Goal: Information Seeking & Learning: Learn about a topic

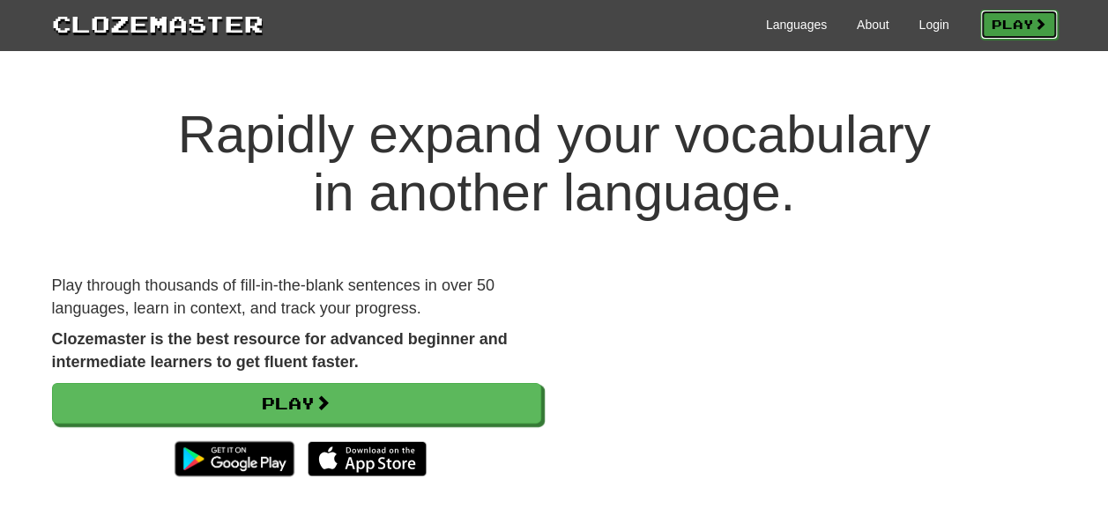
click at [987, 25] on link "Play" at bounding box center [1019, 25] width 78 height 30
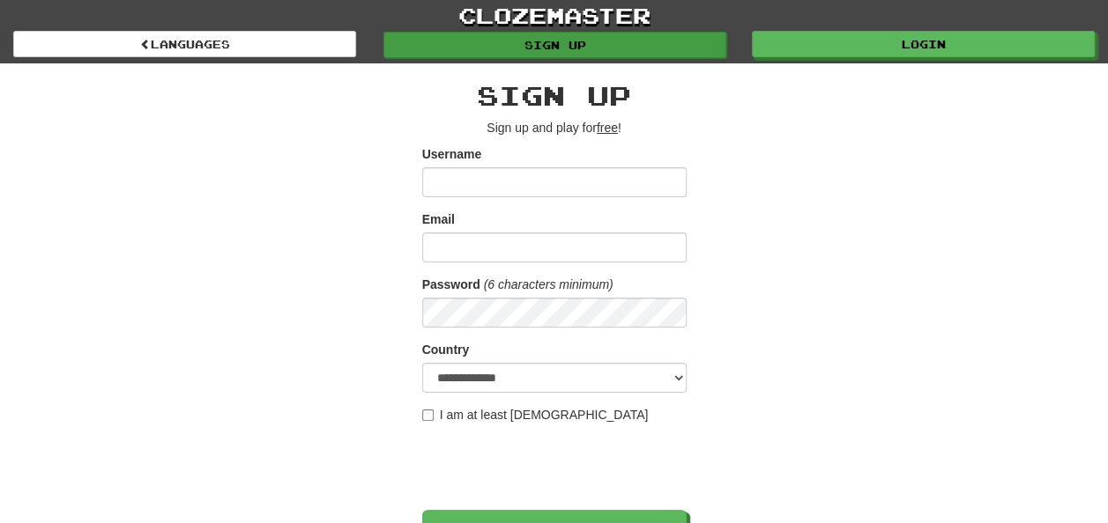
type input "**********"
click at [694, 39] on link "Sign up" at bounding box center [554, 45] width 343 height 26
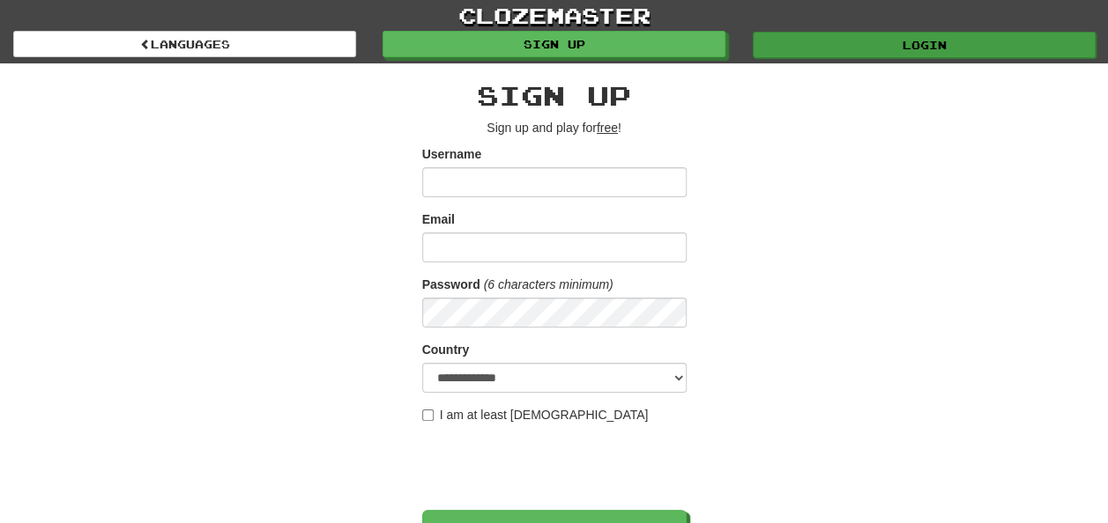
type input "**********"
click at [858, 49] on link "Login" at bounding box center [924, 45] width 343 height 26
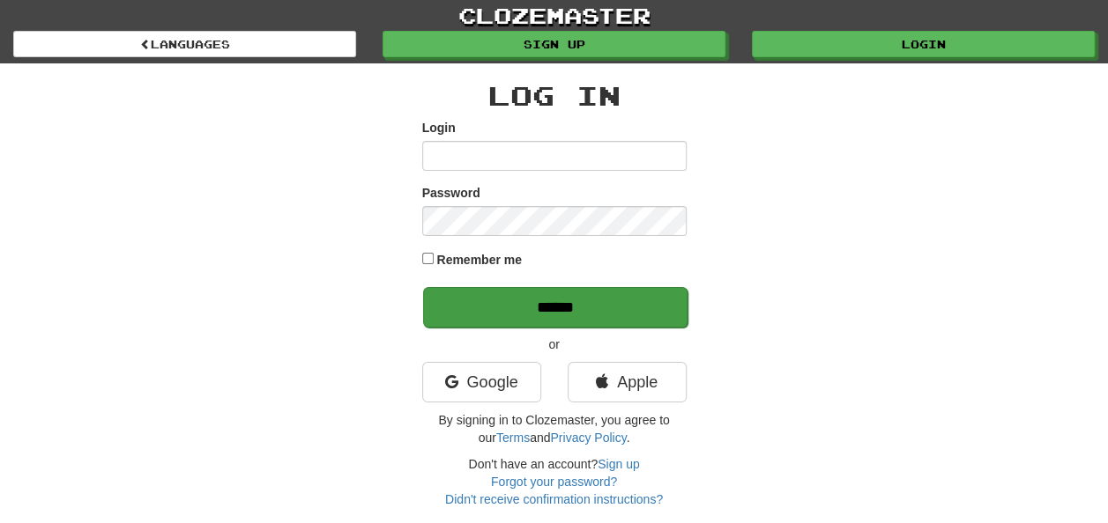
type input "**********"
click at [543, 300] on input "******" at bounding box center [555, 307] width 264 height 41
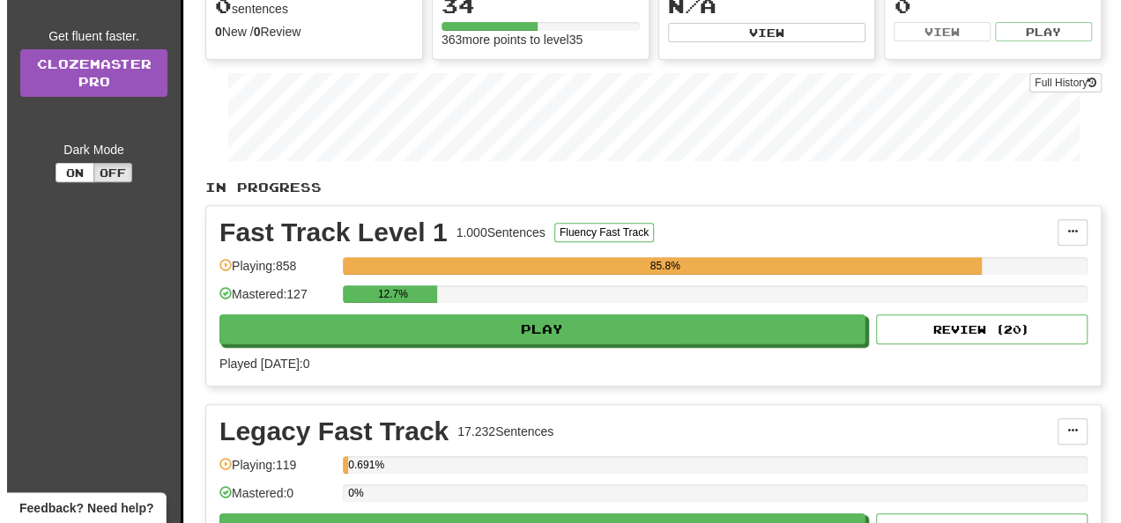
scroll to position [211, 0]
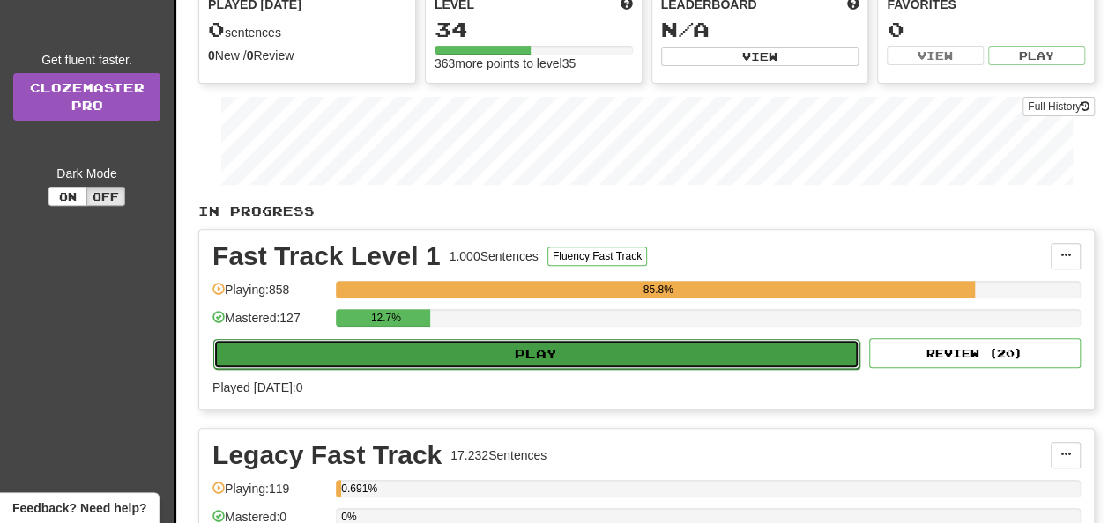
click at [536, 339] on button "Play" at bounding box center [536, 354] width 646 height 30
select select "**"
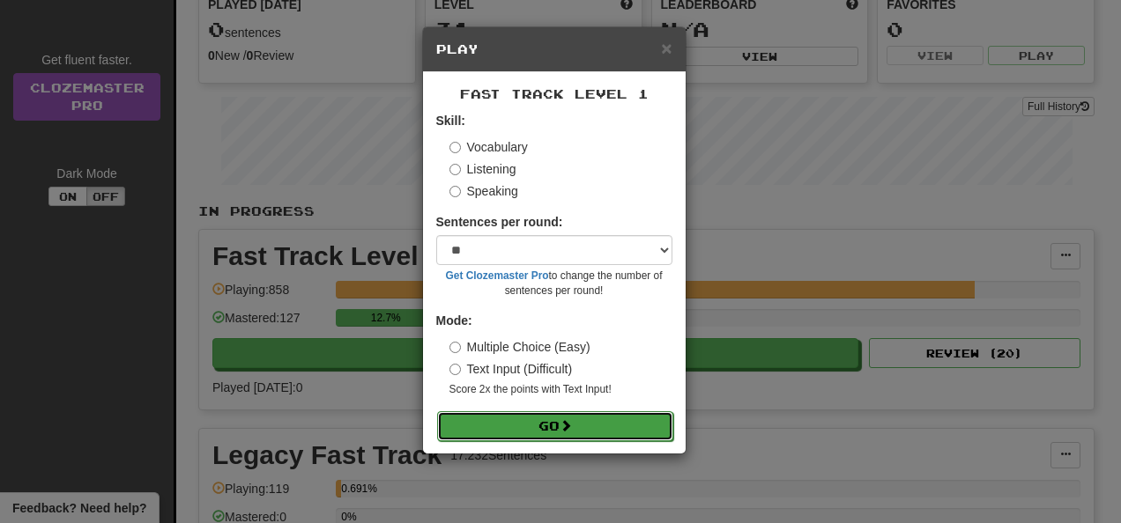
click at [485, 433] on button "Go" at bounding box center [555, 426] width 236 height 30
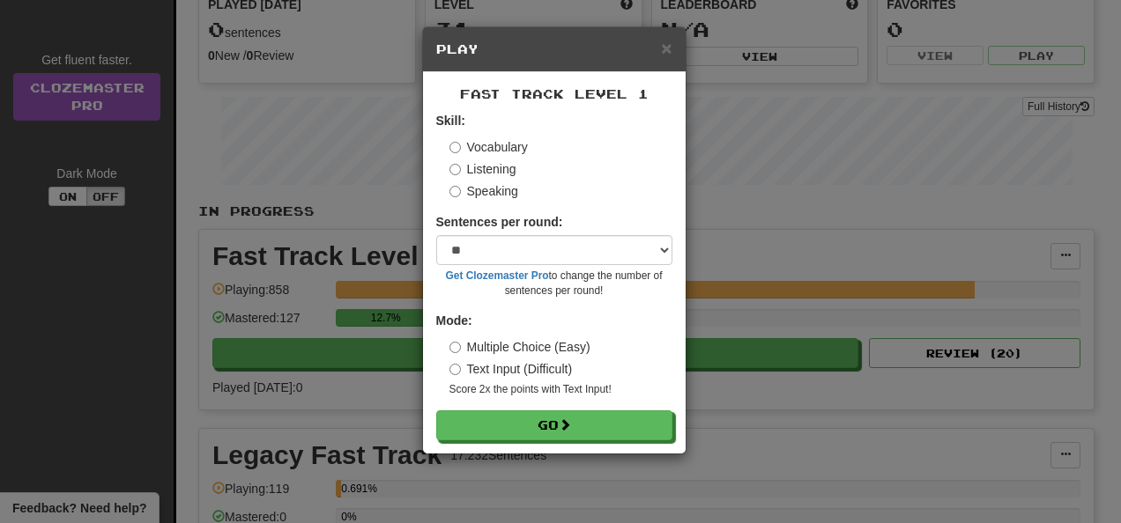
click at [485, 159] on div "Vocabulary Listening Speaking" at bounding box center [560, 169] width 223 height 62
click at [486, 166] on label "Listening" at bounding box center [482, 169] width 67 height 18
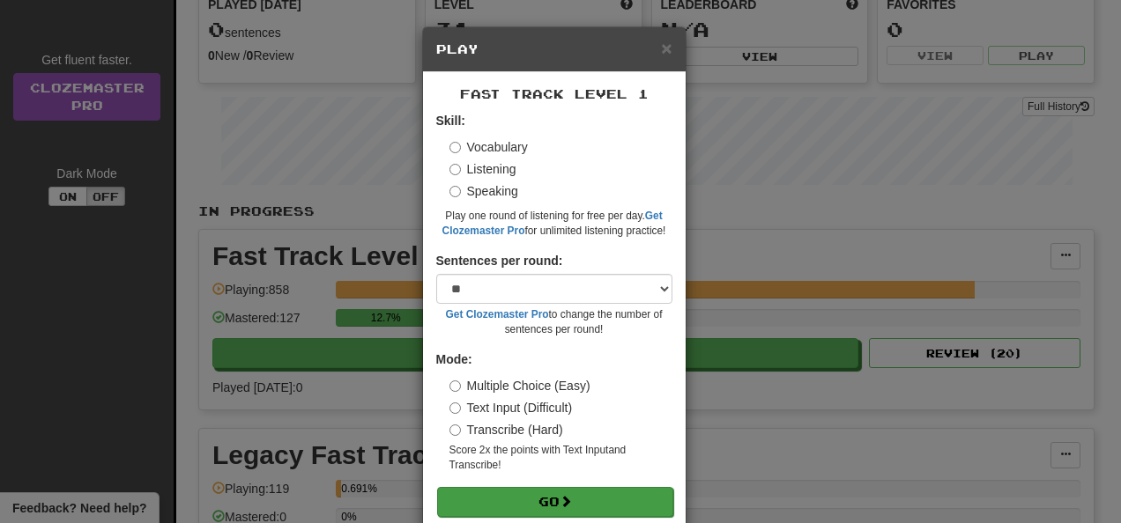
click at [463, 486] on form "Skill: Vocabulary Listening Speaking Play one round of listening for free per d…" at bounding box center [554, 314] width 236 height 404
click at [478, 500] on button "Go" at bounding box center [555, 502] width 236 height 30
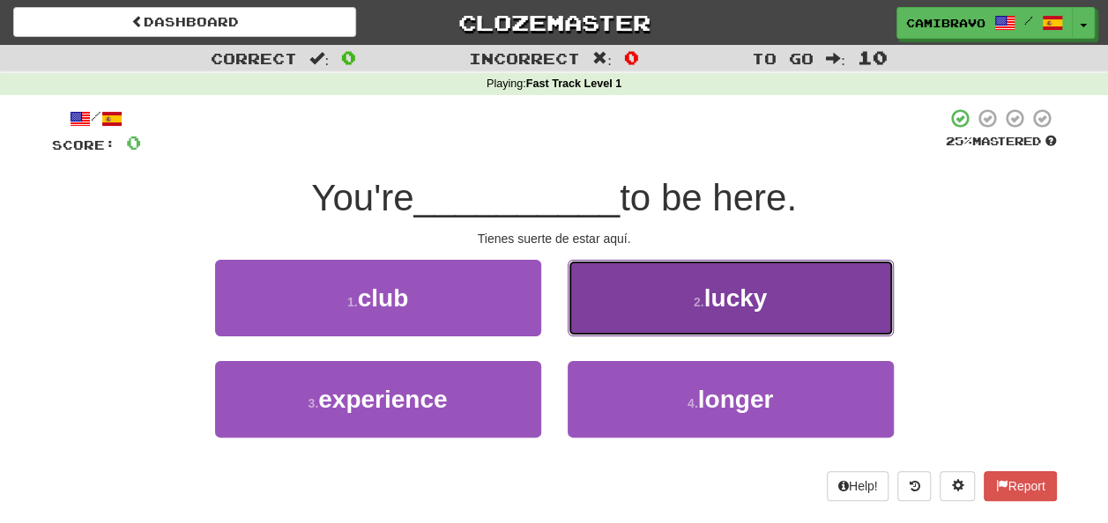
click at [678, 314] on button "2 . lucky" at bounding box center [730, 298] width 326 height 77
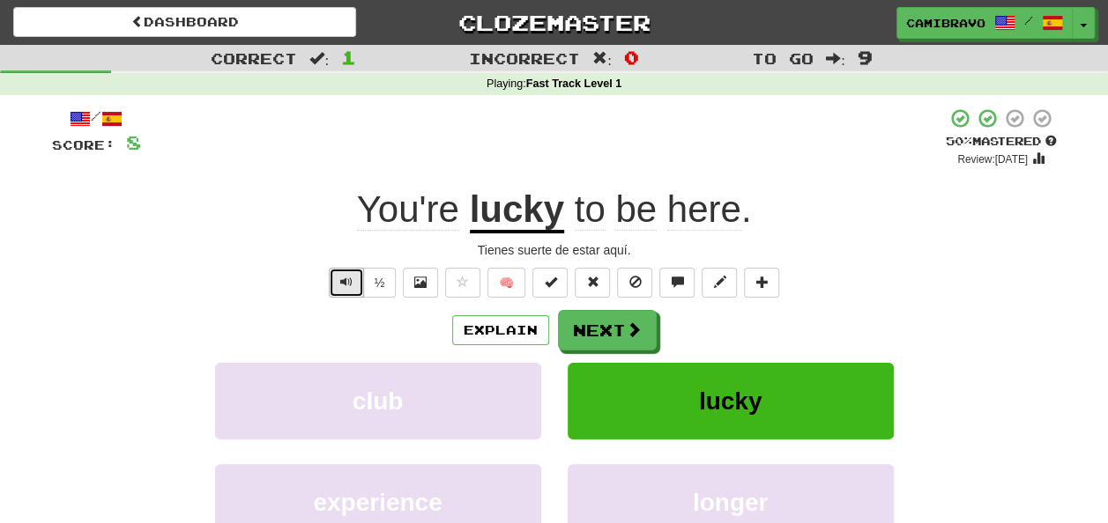
click at [358, 271] on button "Text-to-speech controls" at bounding box center [346, 283] width 35 height 30
click at [604, 342] on button "Next" at bounding box center [608, 331] width 99 height 41
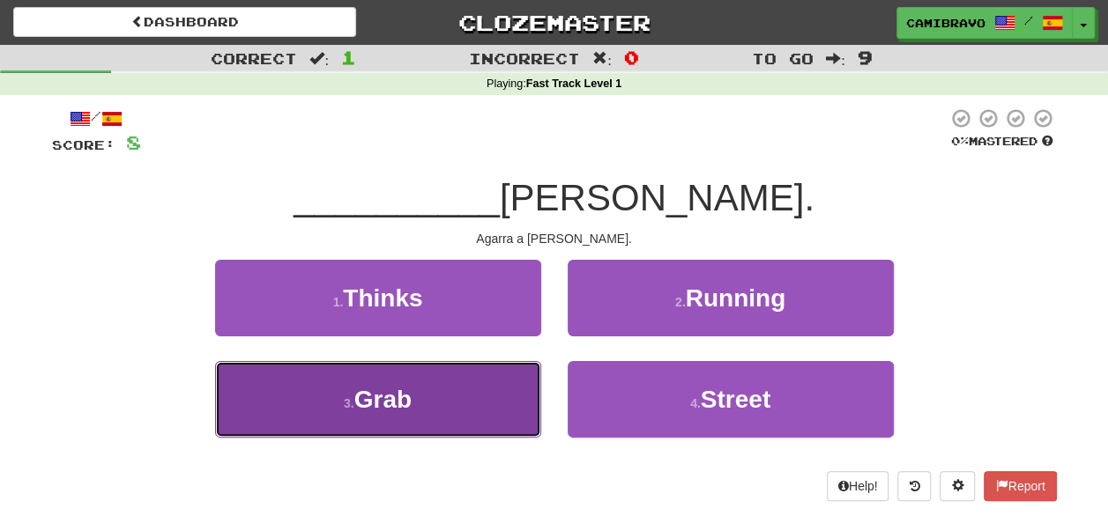
click at [482, 423] on button "3 . Grab" at bounding box center [378, 399] width 326 height 77
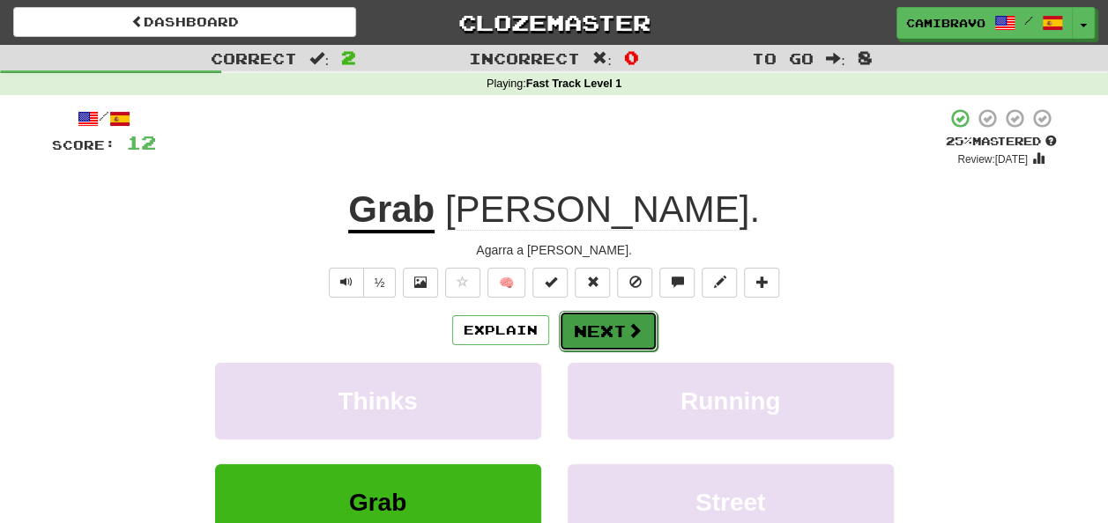
click at [606, 321] on button "Next" at bounding box center [608, 331] width 99 height 41
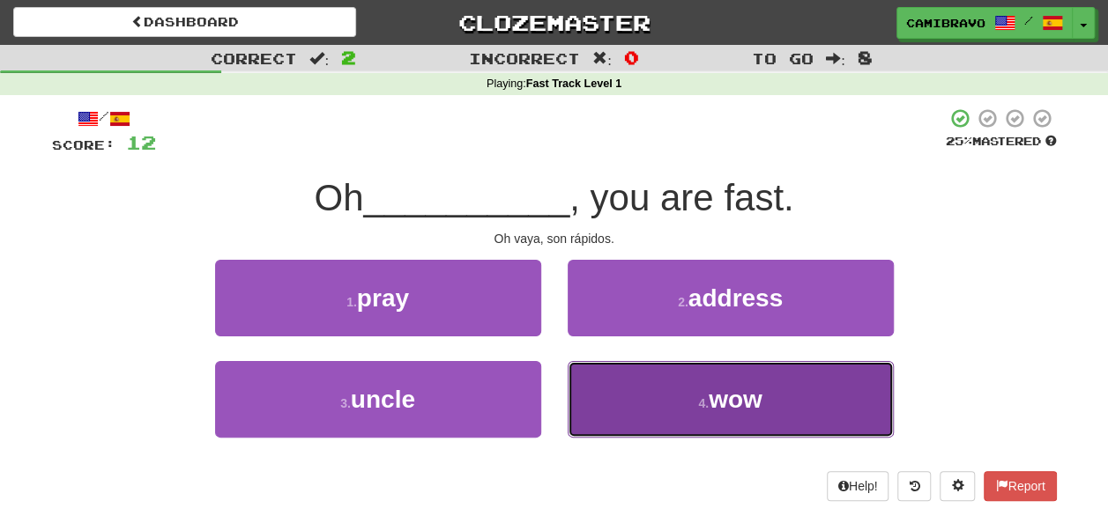
click at [603, 376] on button "4 . wow" at bounding box center [730, 399] width 326 height 77
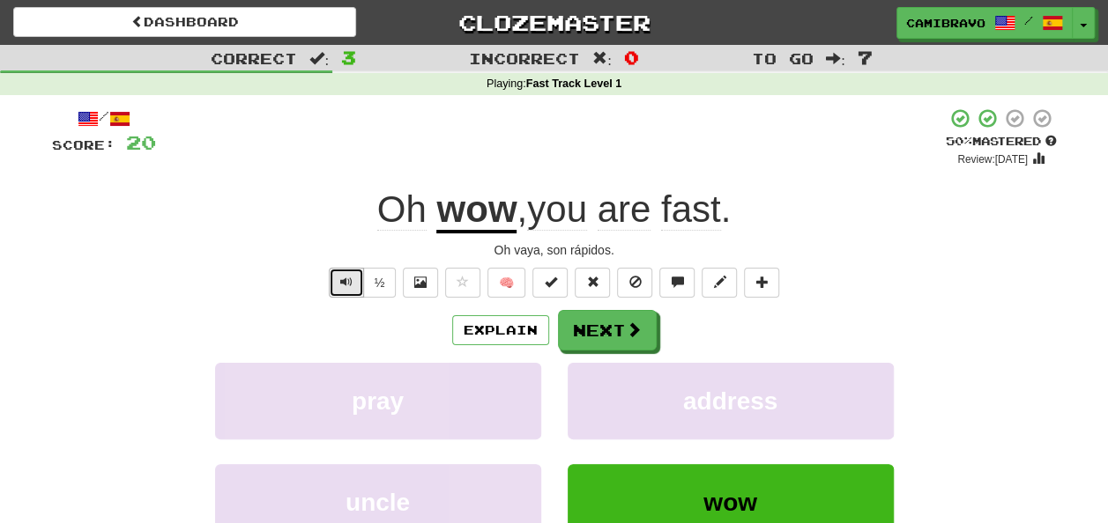
click at [349, 283] on span "Text-to-speech controls" at bounding box center [346, 282] width 12 height 12
click at [602, 327] on button "Next" at bounding box center [608, 331] width 99 height 41
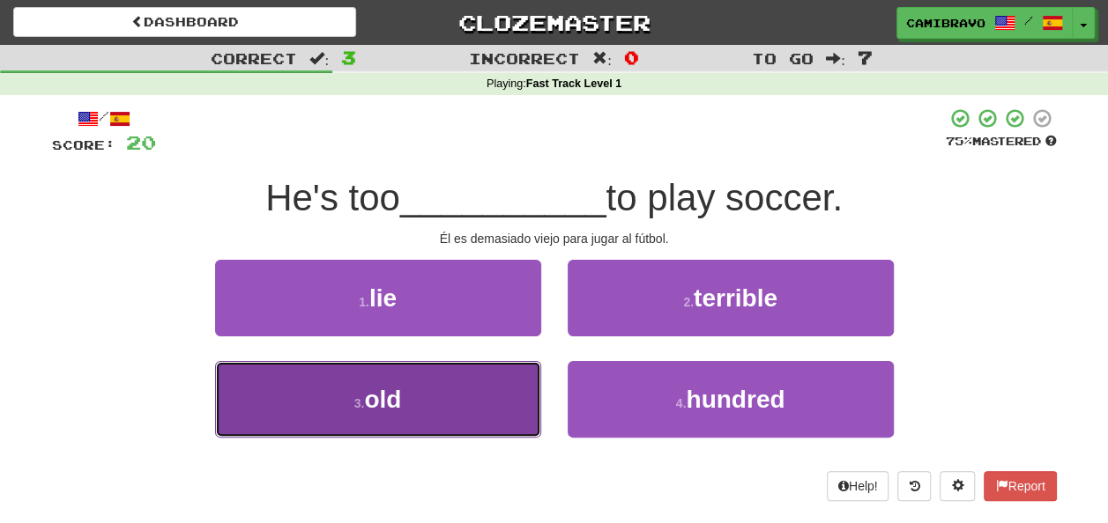
click at [509, 373] on button "3 . old" at bounding box center [378, 399] width 326 height 77
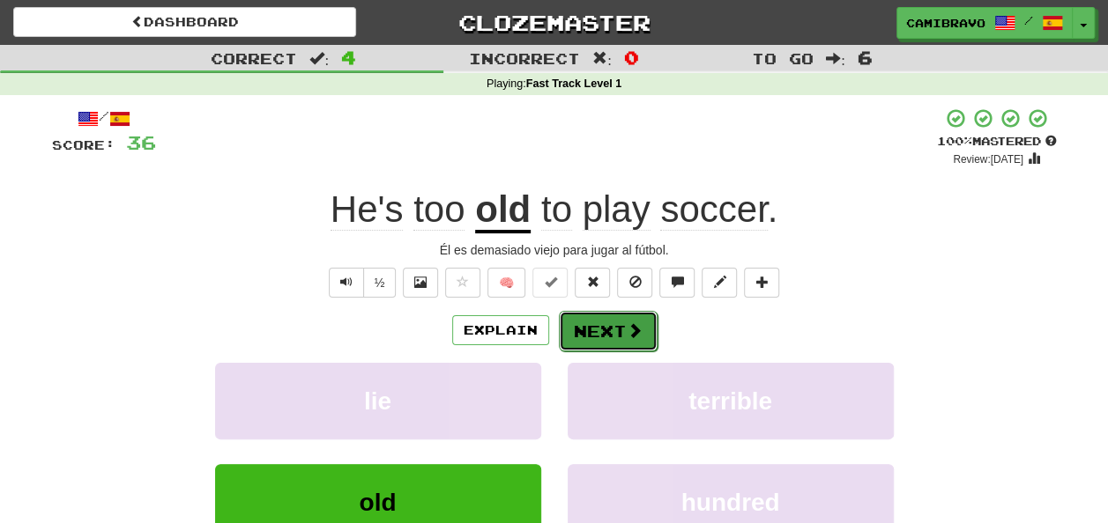
click at [582, 318] on button "Next" at bounding box center [608, 331] width 99 height 41
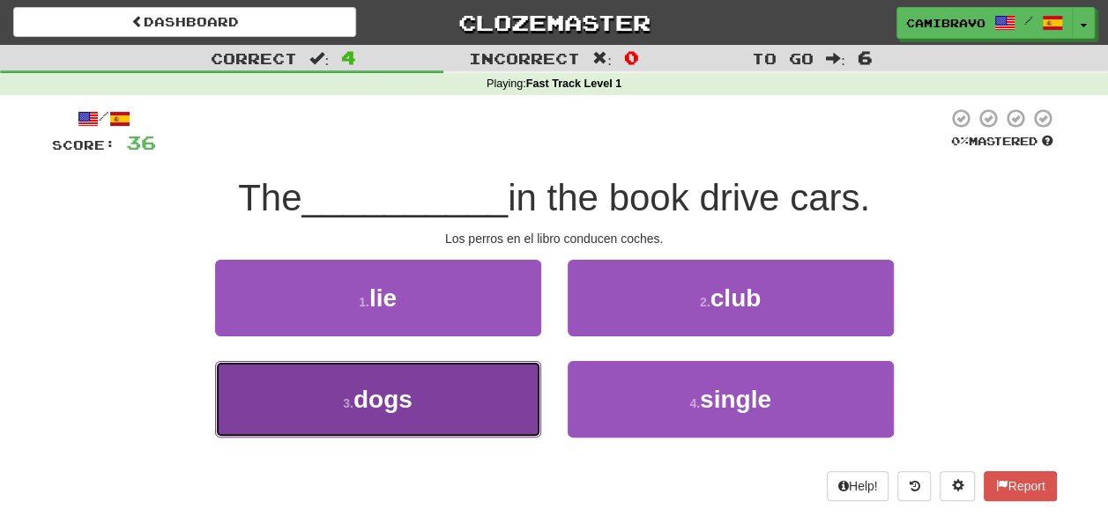
click at [497, 386] on button "3 . dogs" at bounding box center [378, 399] width 326 height 77
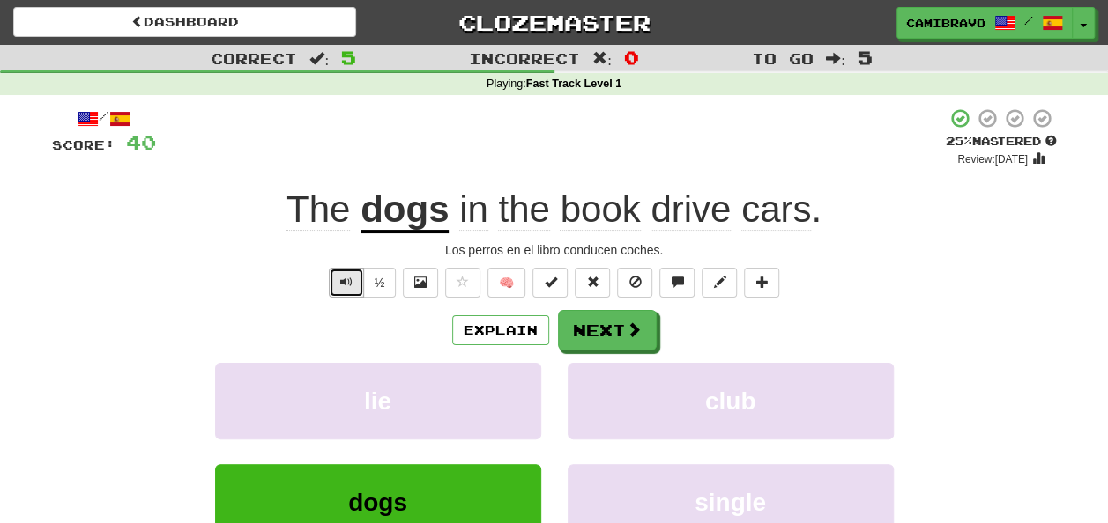
click at [343, 280] on span "Text-to-speech controls" at bounding box center [346, 282] width 12 height 12
click at [571, 315] on button "Next" at bounding box center [608, 331] width 99 height 41
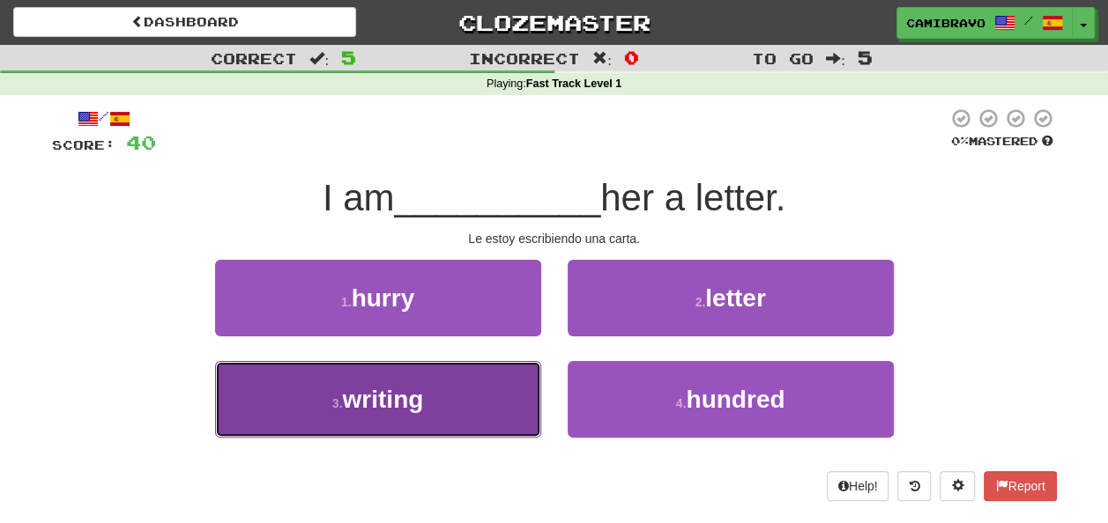
click at [520, 404] on button "3 . writing" at bounding box center [378, 399] width 326 height 77
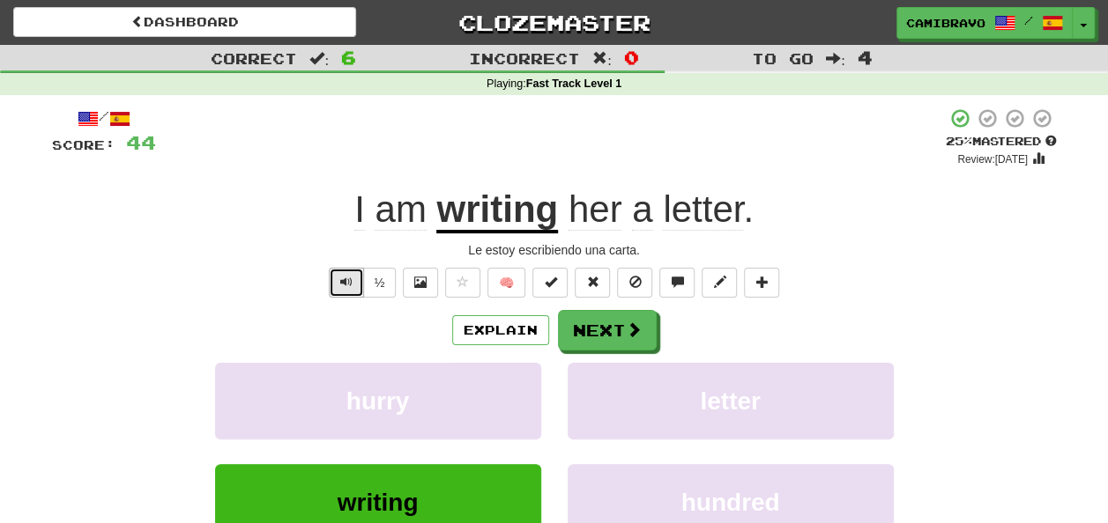
click at [332, 278] on button "Text-to-speech controls" at bounding box center [346, 283] width 35 height 30
click at [608, 333] on button "Next" at bounding box center [608, 331] width 99 height 41
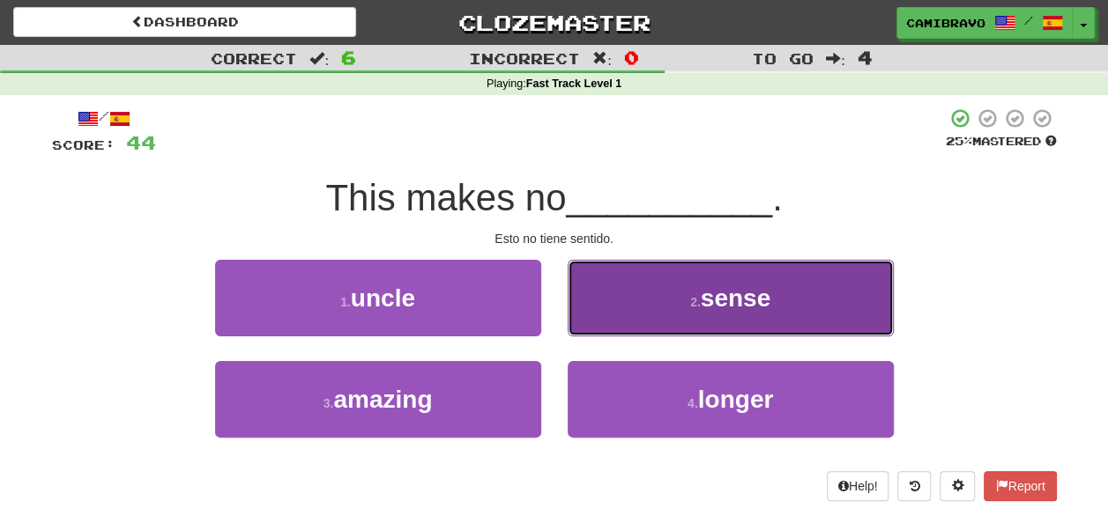
click at [610, 321] on button "2 . sense" at bounding box center [730, 298] width 326 height 77
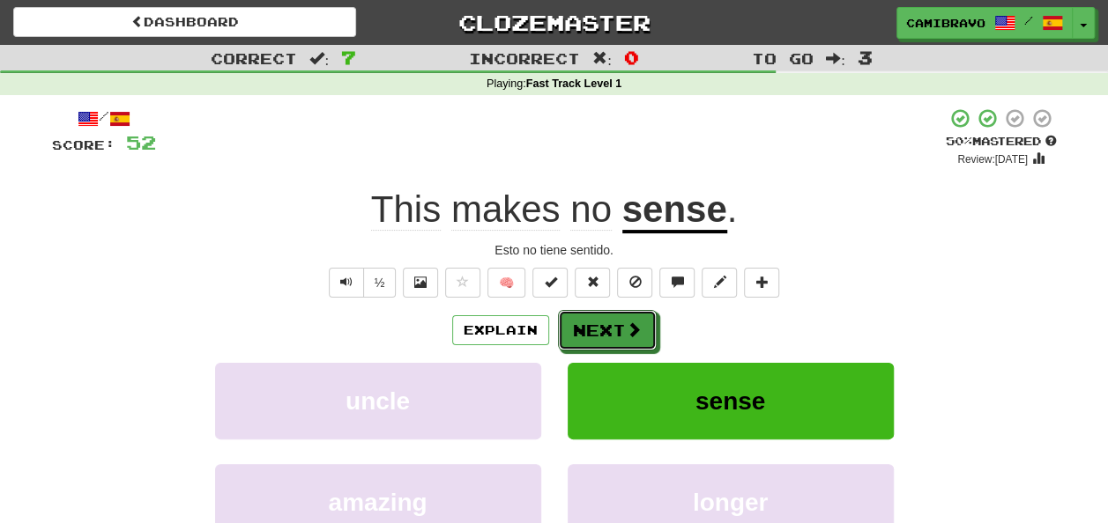
click at [610, 321] on button "Next" at bounding box center [607, 330] width 99 height 41
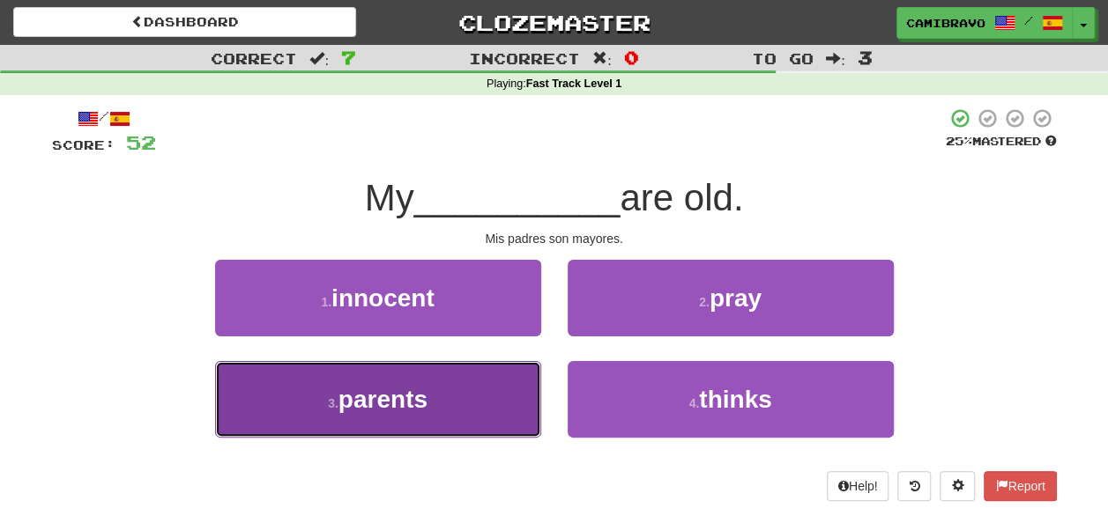
click at [474, 399] on button "3 . parents" at bounding box center [378, 399] width 326 height 77
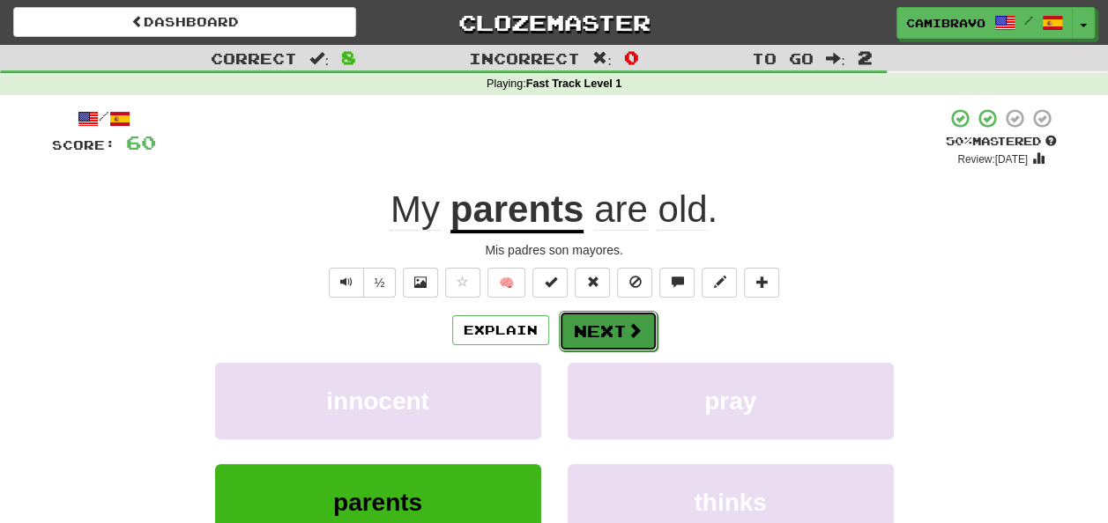
click at [569, 333] on button "Next" at bounding box center [608, 331] width 99 height 41
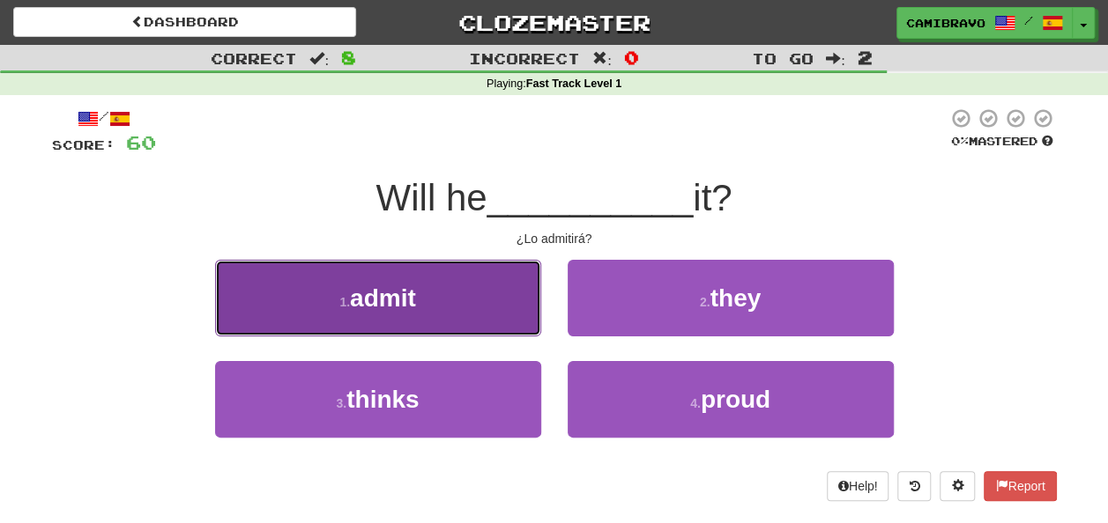
click at [470, 330] on button "1 . admit" at bounding box center [378, 298] width 326 height 77
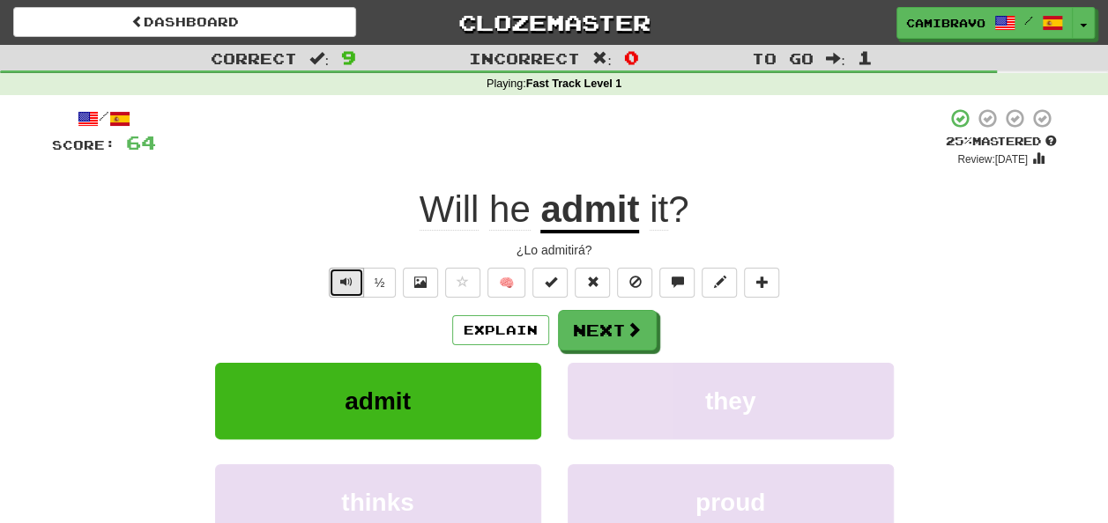
click at [343, 284] on span "Text-to-speech controls" at bounding box center [346, 282] width 12 height 12
click at [587, 311] on button "Next" at bounding box center [608, 331] width 99 height 41
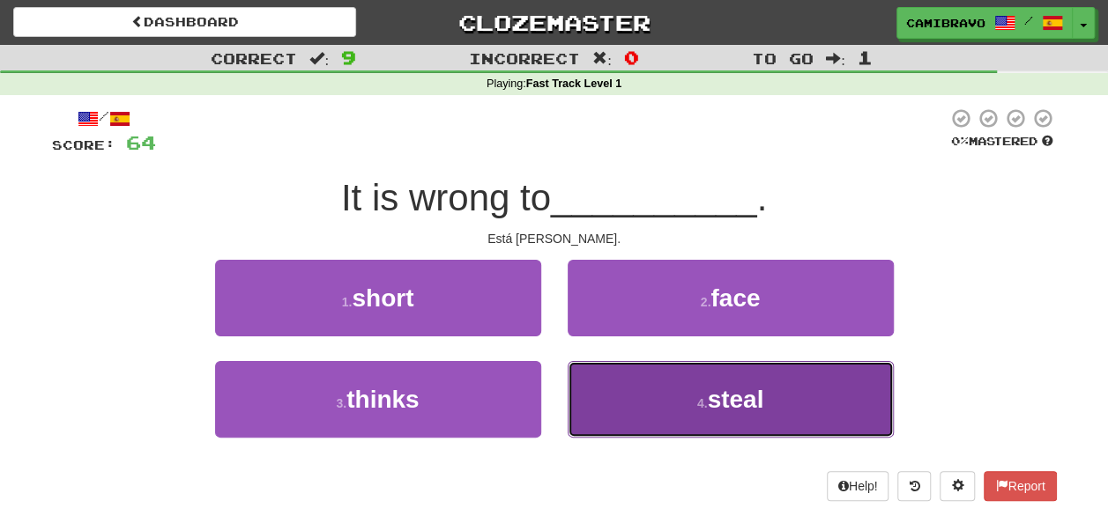
click at [664, 392] on button "4 . steal" at bounding box center [730, 399] width 326 height 77
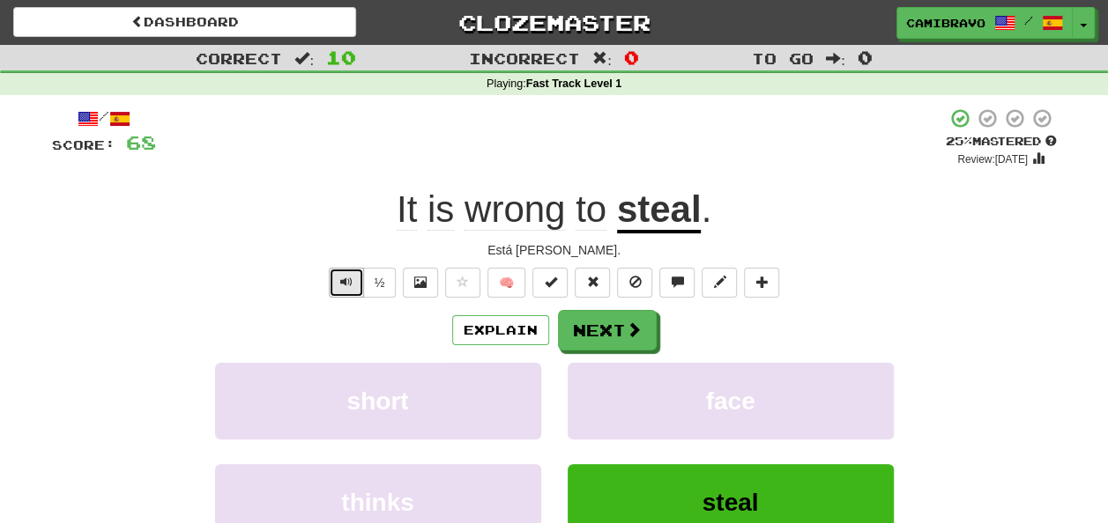
click at [346, 287] on span "Text-to-speech controls" at bounding box center [346, 282] width 12 height 12
click at [347, 289] on button "Text-to-speech controls" at bounding box center [346, 283] width 35 height 30
click at [559, 327] on button "Next" at bounding box center [608, 331] width 99 height 41
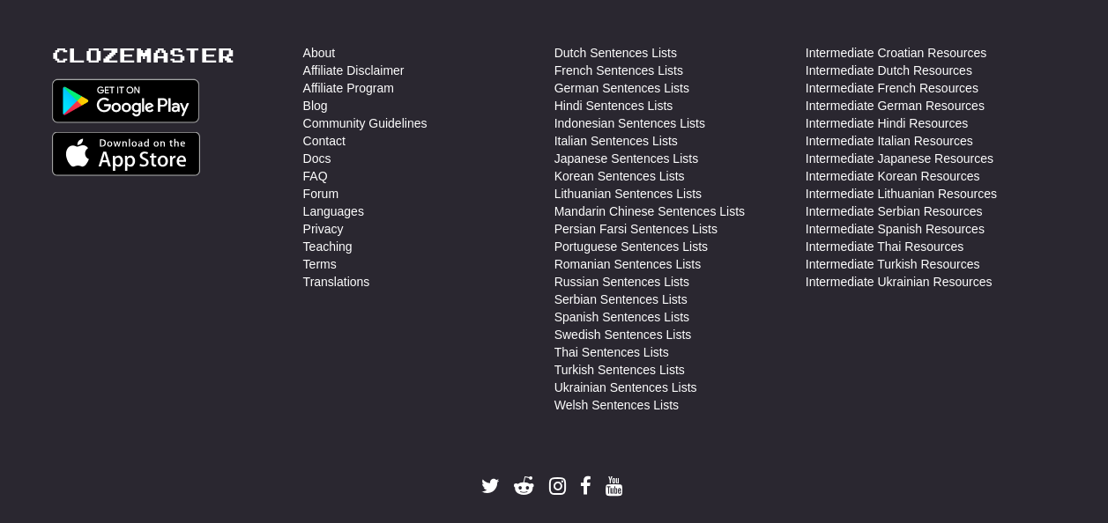
scroll to position [1482, 0]
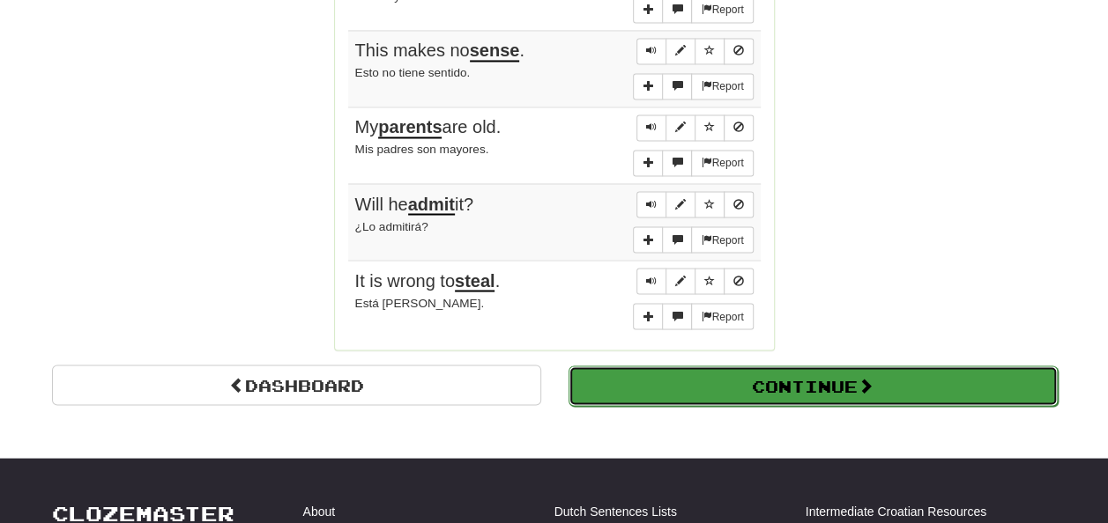
click at [994, 372] on button "Continue" at bounding box center [812, 386] width 489 height 41
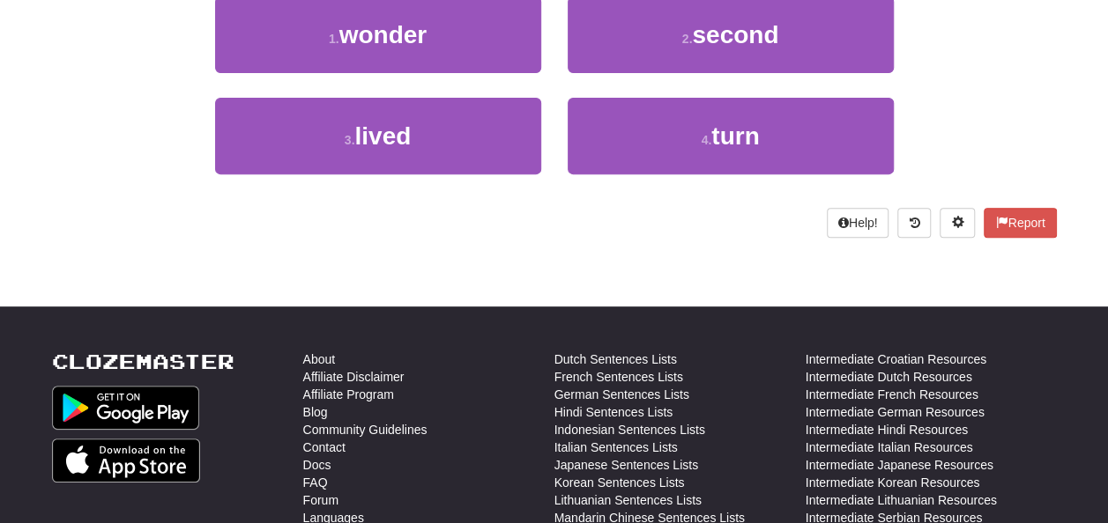
scroll to position [0, 0]
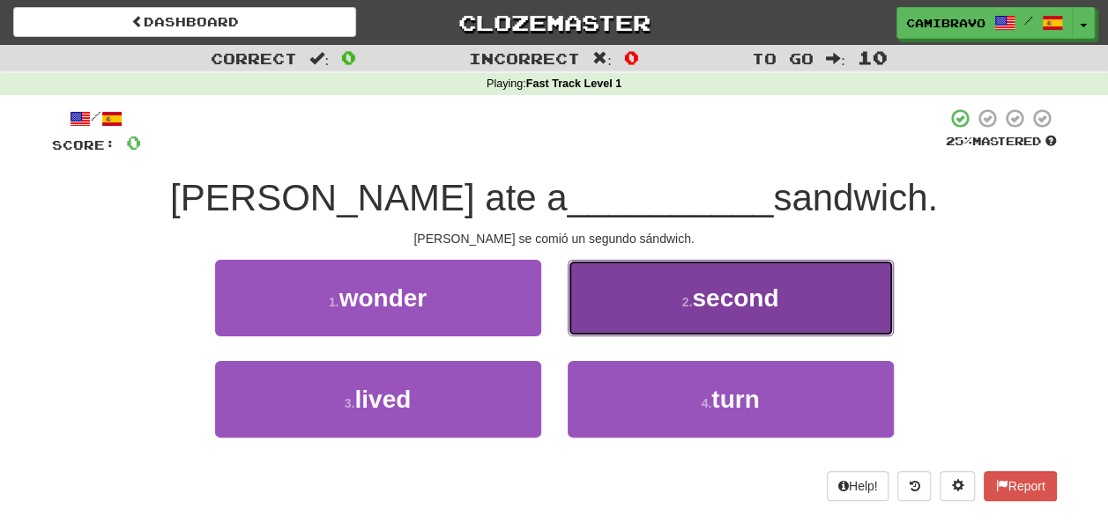
click at [666, 313] on button "2 . second" at bounding box center [730, 298] width 326 height 77
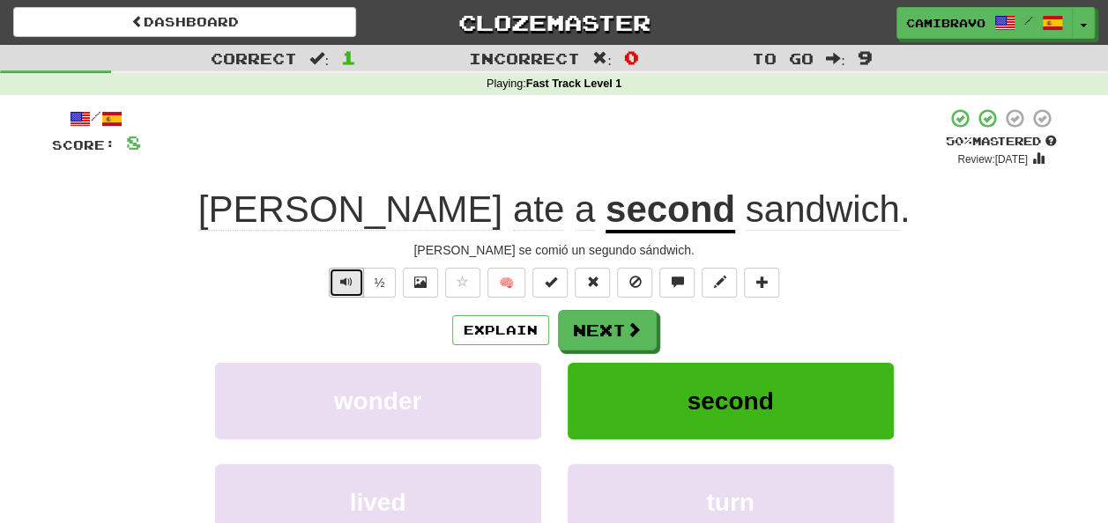
click at [330, 289] on button "Text-to-speech controls" at bounding box center [346, 283] width 35 height 30
click at [330, 289] on div "½" at bounding box center [360, 283] width 71 height 30
click at [344, 287] on span "Text-to-speech controls" at bounding box center [346, 282] width 12 height 12
click at [583, 345] on button "Next" at bounding box center [608, 331] width 99 height 41
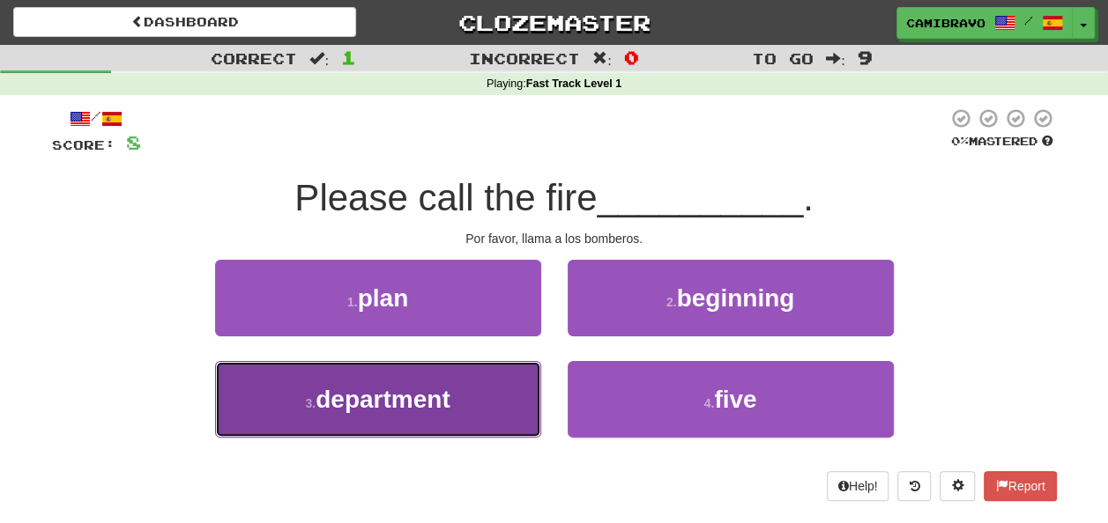
click at [478, 411] on button "3 . department" at bounding box center [378, 399] width 326 height 77
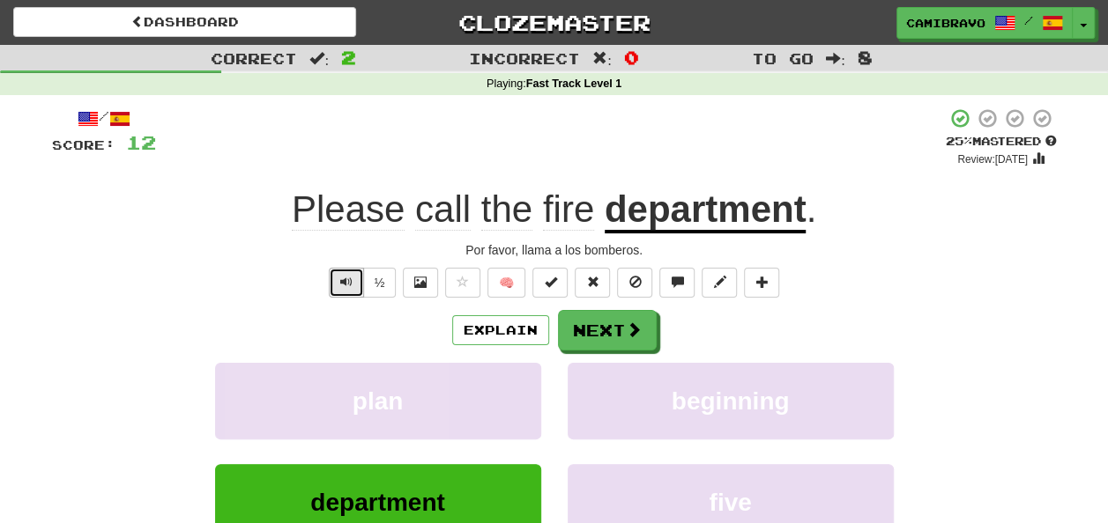
click at [356, 276] on button "Text-to-speech controls" at bounding box center [346, 283] width 35 height 30
click at [351, 278] on span "Text-to-speech controls" at bounding box center [346, 282] width 12 height 12
click at [599, 333] on button "Next" at bounding box center [608, 331] width 99 height 41
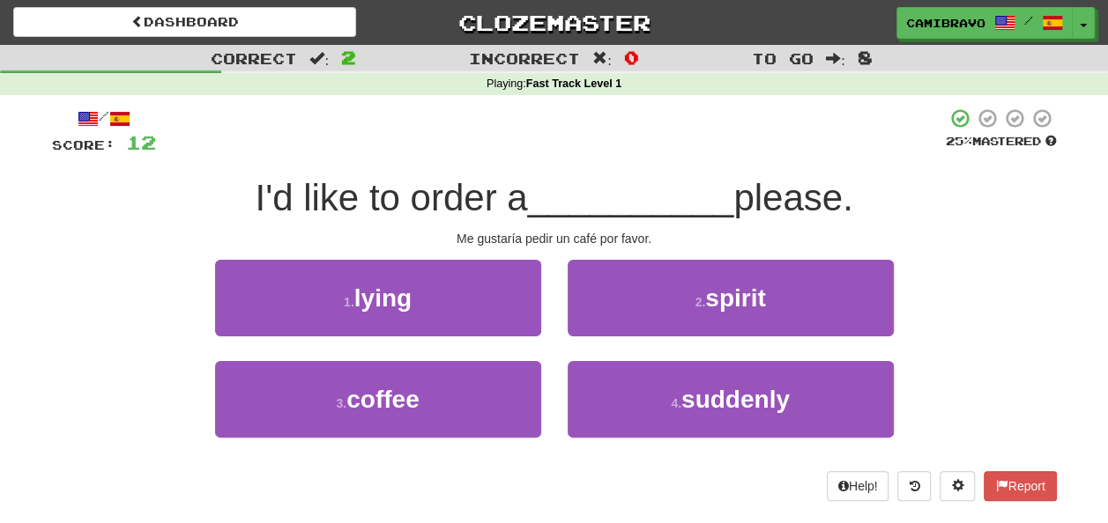
click at [266, 205] on span "I'd like to order a" at bounding box center [391, 197] width 272 height 41
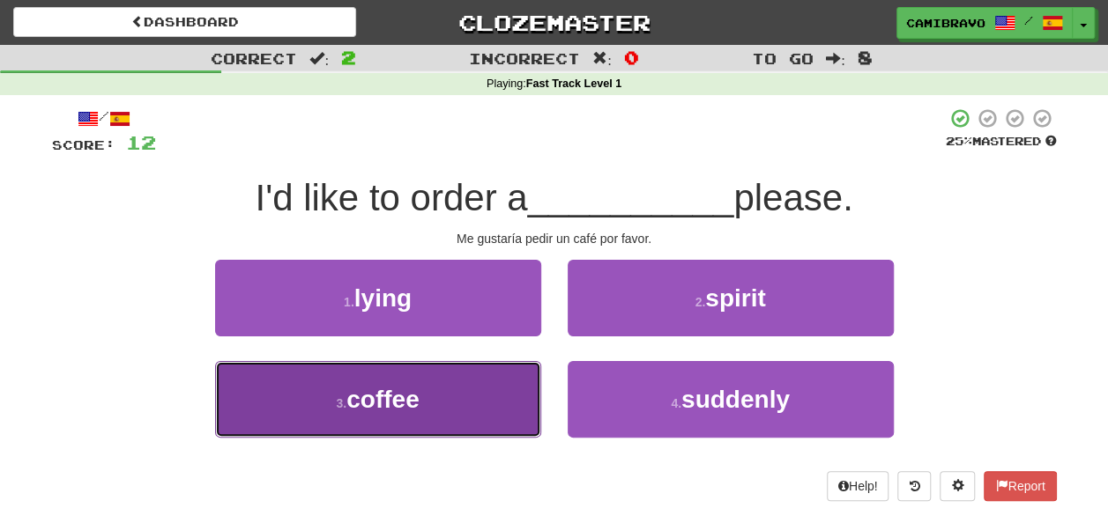
click at [456, 418] on button "3 . coffee" at bounding box center [378, 399] width 326 height 77
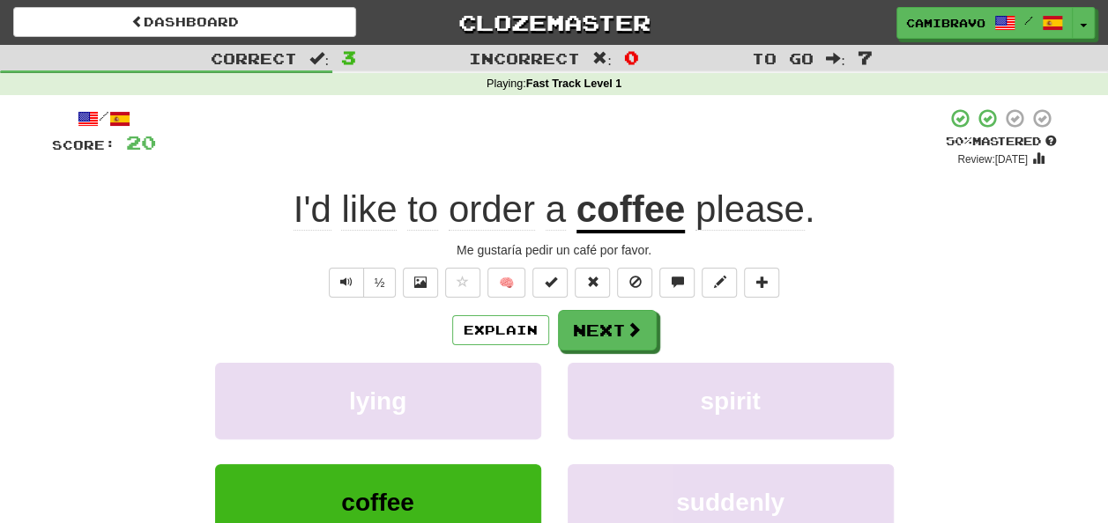
click at [319, 274] on div "½ 🧠" at bounding box center [554, 283] width 1005 height 30
click at [344, 294] on button "Text-to-speech controls" at bounding box center [346, 283] width 35 height 30
click at [578, 321] on button "Next" at bounding box center [608, 331] width 99 height 41
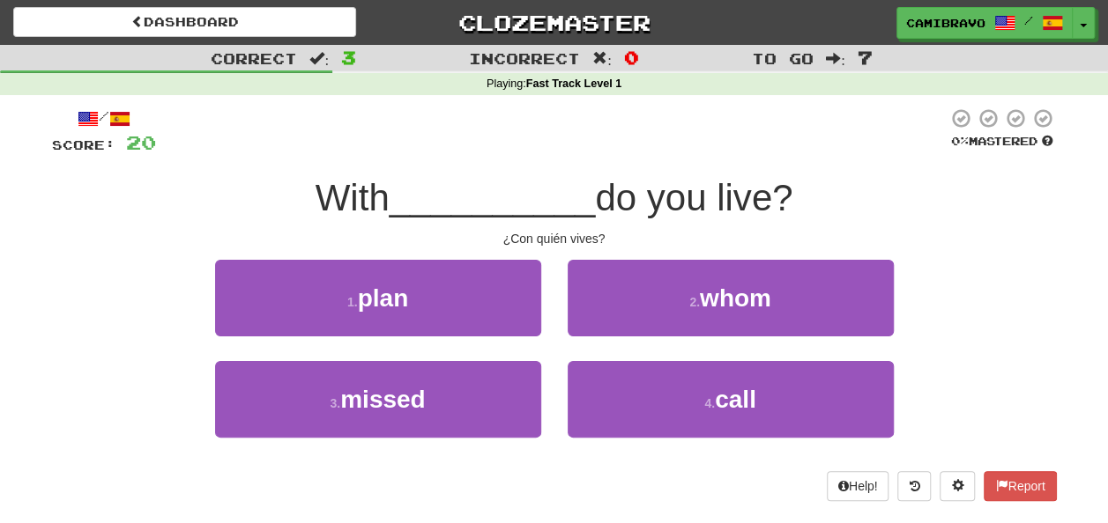
click at [692, 337] on div "2 . whom" at bounding box center [730, 310] width 352 height 101
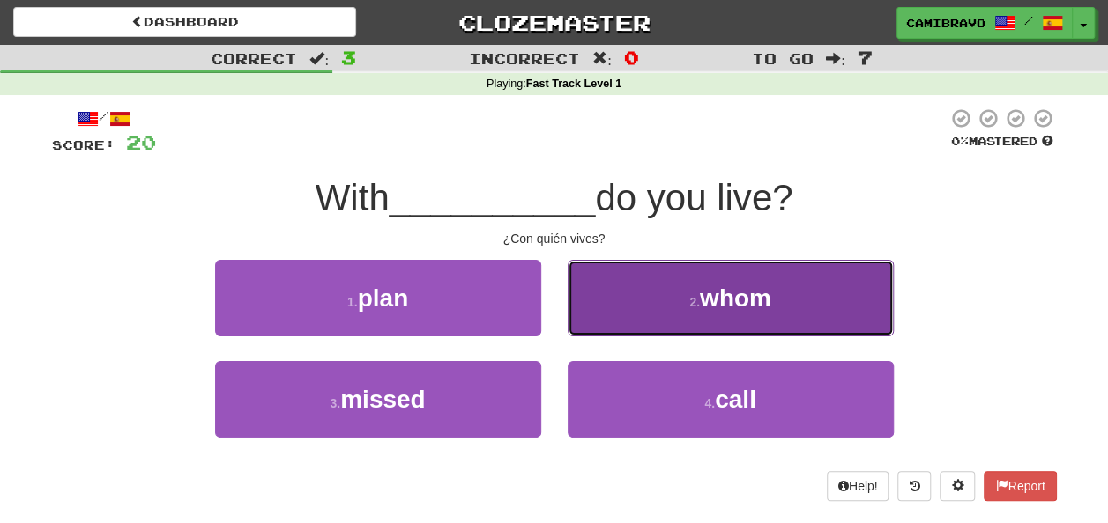
click at [684, 315] on button "2 . whom" at bounding box center [730, 298] width 326 height 77
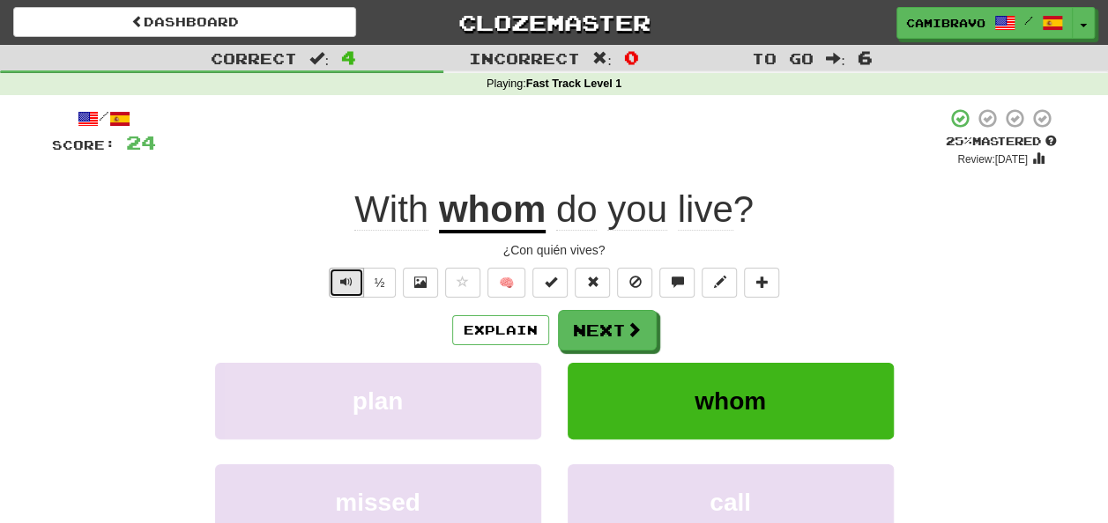
click at [352, 281] on span "Text-to-speech controls" at bounding box center [346, 282] width 12 height 12
drag, startPoint x: 352, startPoint y: 281, endPoint x: 347, endPoint y: 292, distance: 11.8
click at [347, 292] on button "Text-to-speech controls" at bounding box center [346, 283] width 35 height 30
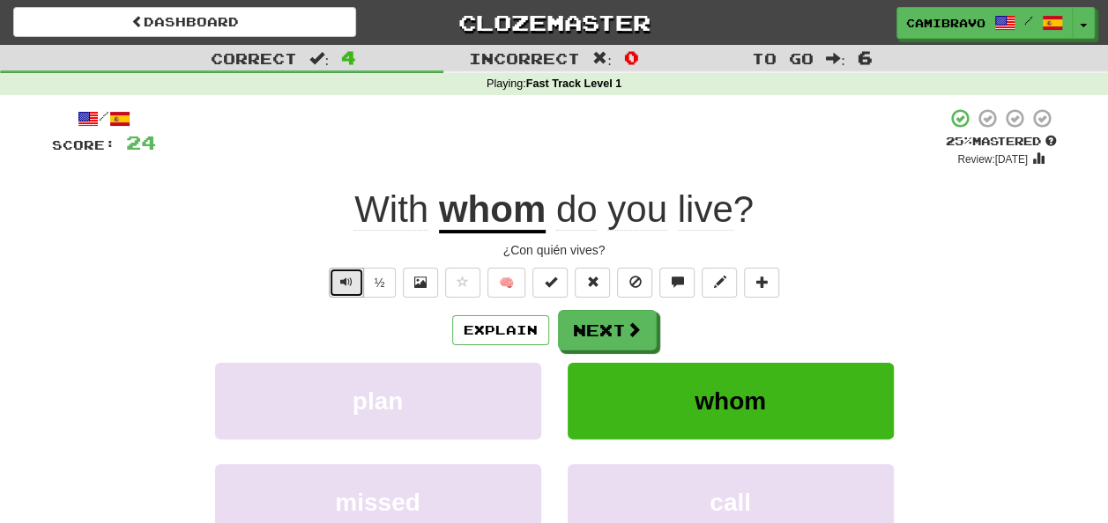
click at [347, 292] on button "Text-to-speech controls" at bounding box center [346, 283] width 35 height 30
click at [604, 333] on button "Next" at bounding box center [608, 331] width 99 height 41
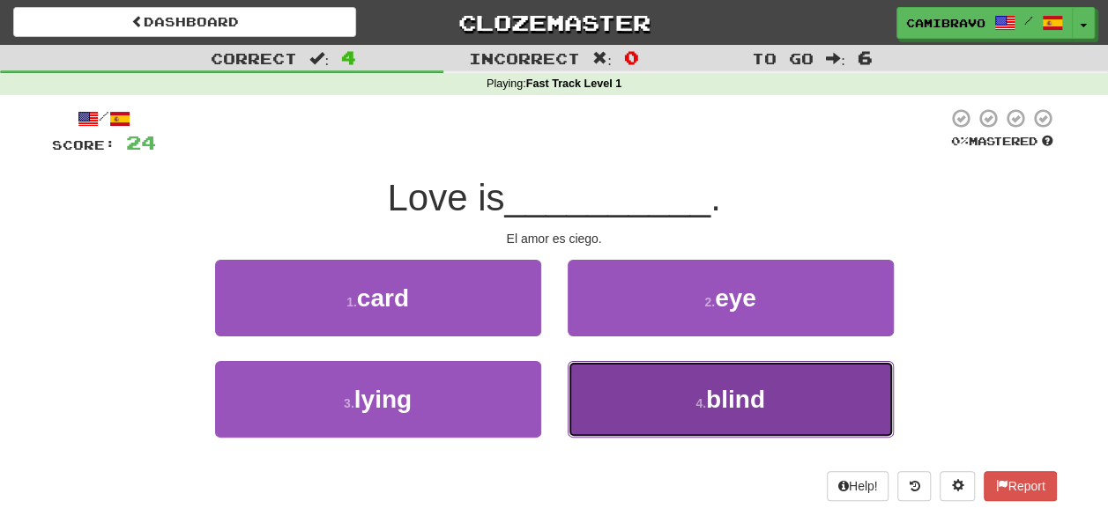
click at [623, 413] on button "4 . blind" at bounding box center [730, 399] width 326 height 77
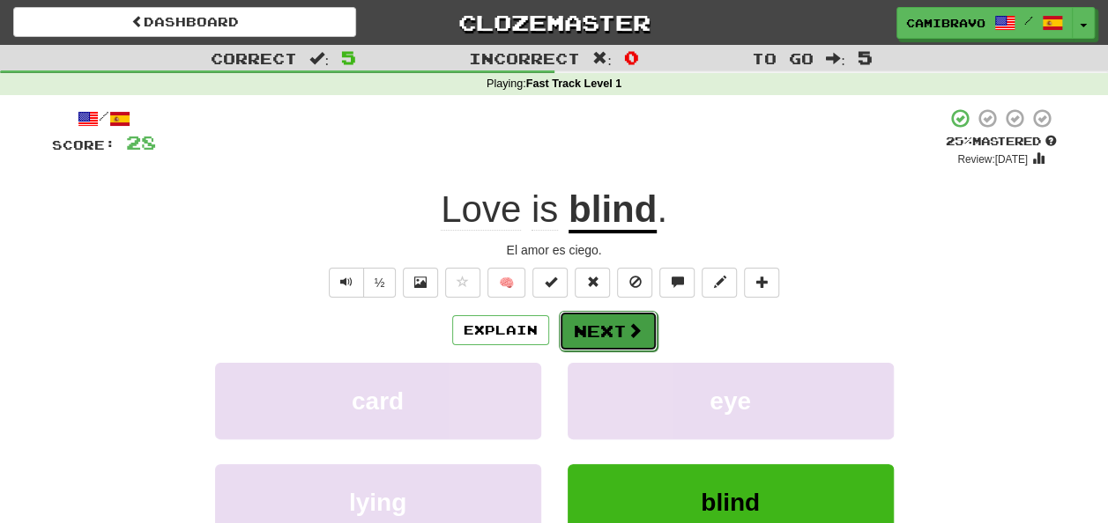
click at [583, 324] on button "Next" at bounding box center [608, 331] width 99 height 41
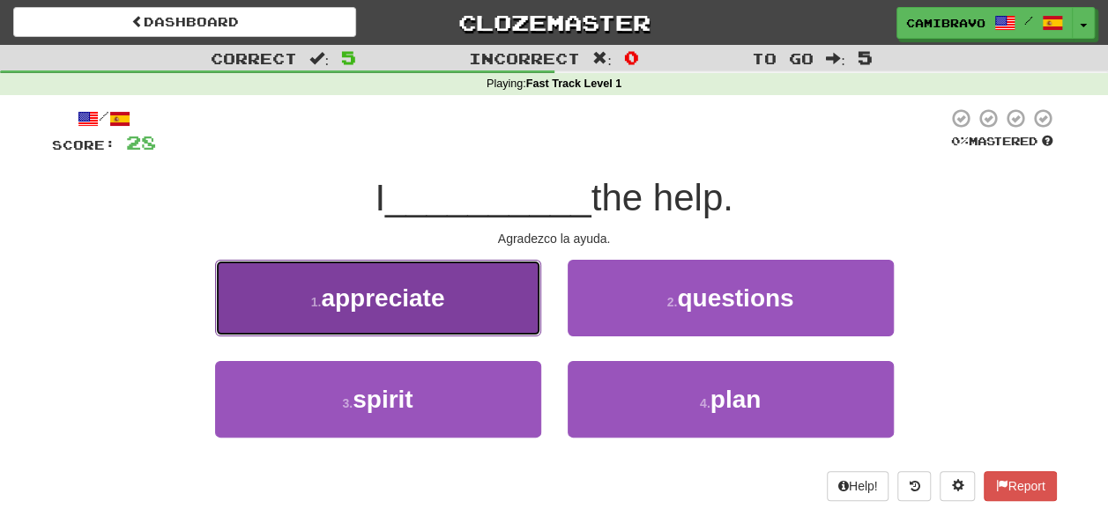
click at [459, 301] on button "1 . appreciate" at bounding box center [378, 298] width 326 height 77
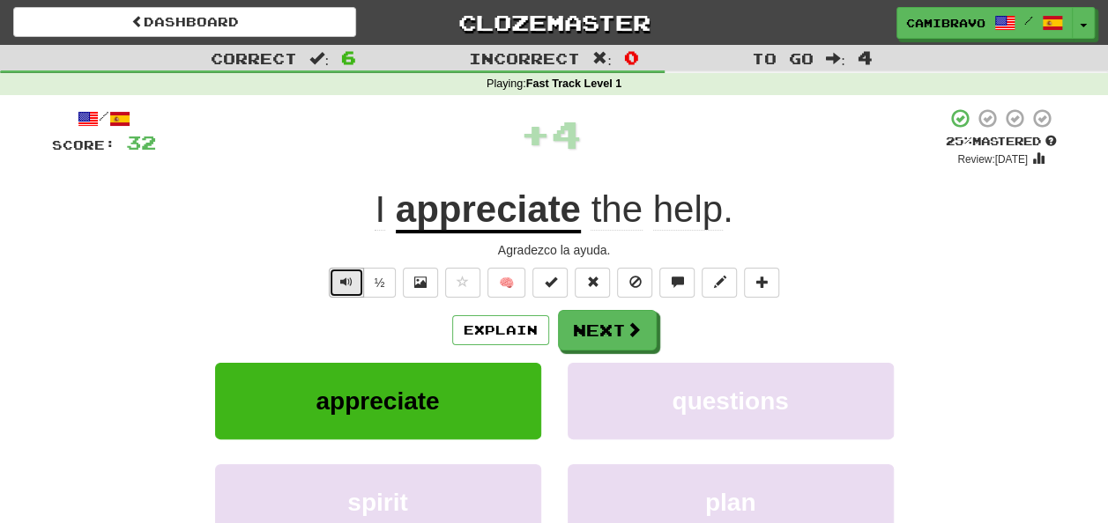
click at [342, 273] on button "Text-to-speech controls" at bounding box center [346, 283] width 35 height 30
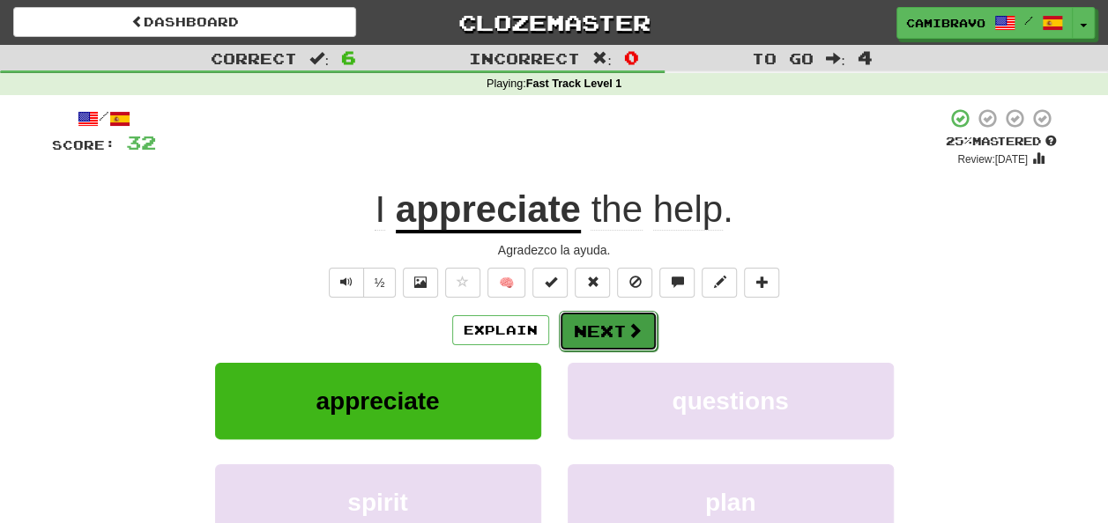
click at [601, 332] on button "Next" at bounding box center [608, 331] width 99 height 41
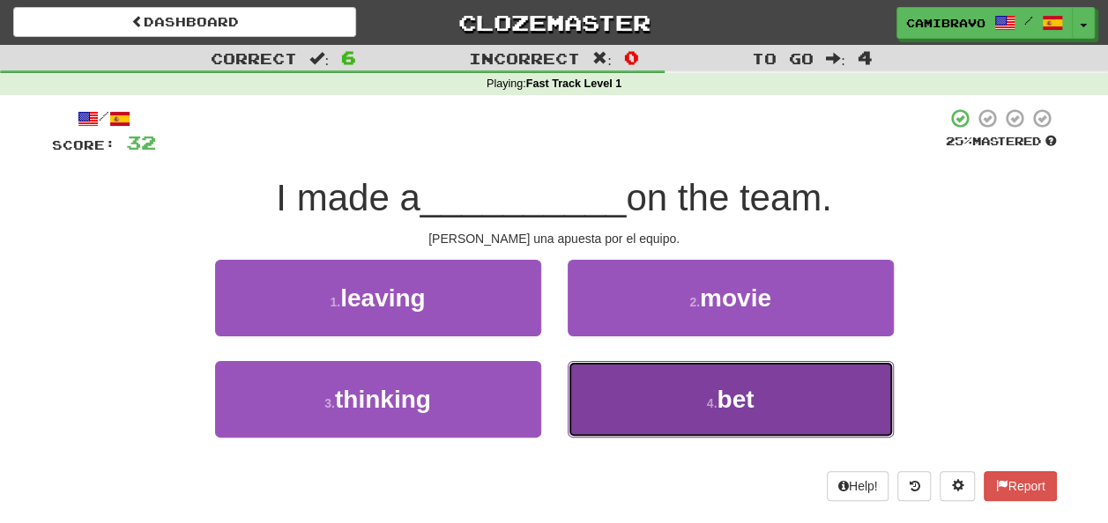
click at [647, 409] on button "4 . bet" at bounding box center [730, 399] width 326 height 77
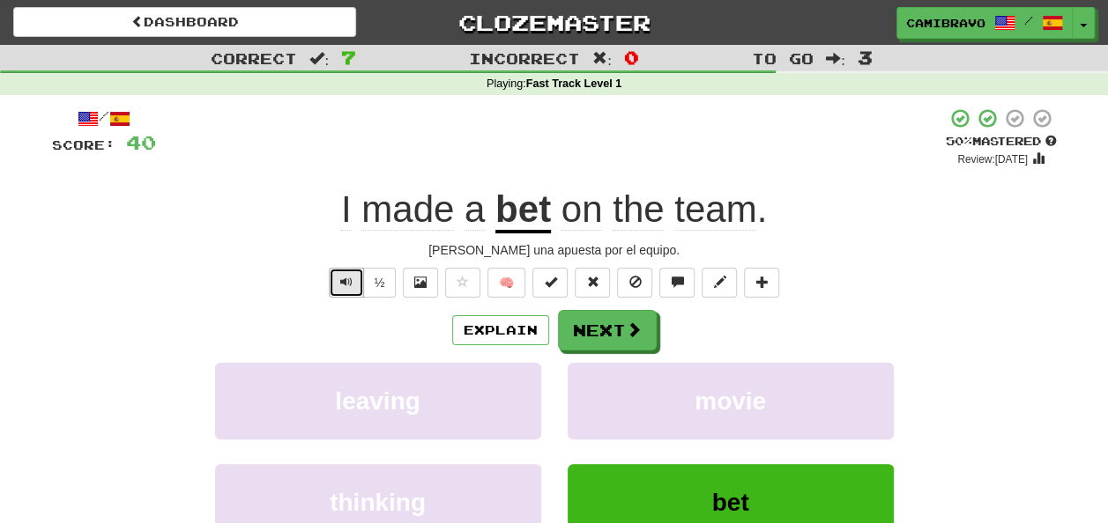
click at [352, 276] on span "Text-to-speech controls" at bounding box center [346, 282] width 12 height 12
click at [605, 329] on button "Next" at bounding box center [608, 331] width 99 height 41
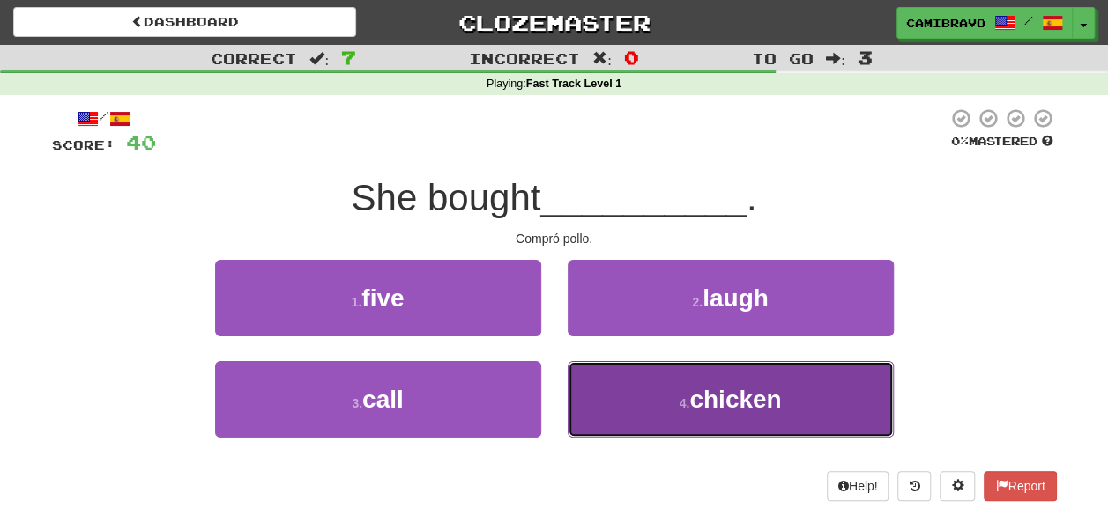
click at [664, 405] on button "4 . chicken" at bounding box center [730, 399] width 326 height 77
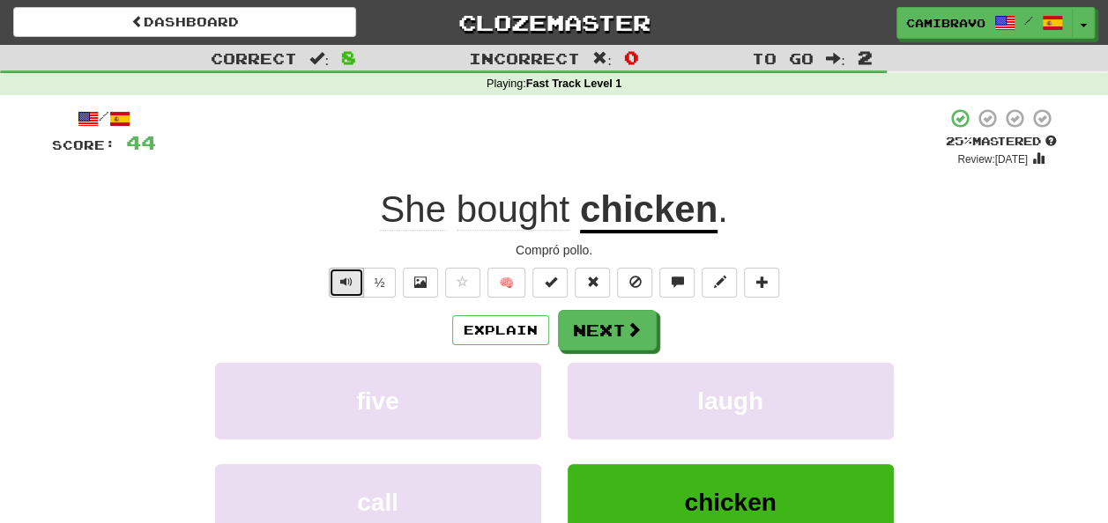
click at [345, 291] on button "Text-to-speech controls" at bounding box center [346, 283] width 35 height 30
click at [631, 308] on div "/ Score: 44 + 4 25 % Mastered Review: 2025-09-18 She bought chicken . Compró po…" at bounding box center [554, 369] width 1005 height 523
click at [617, 330] on button "Next" at bounding box center [608, 331] width 99 height 41
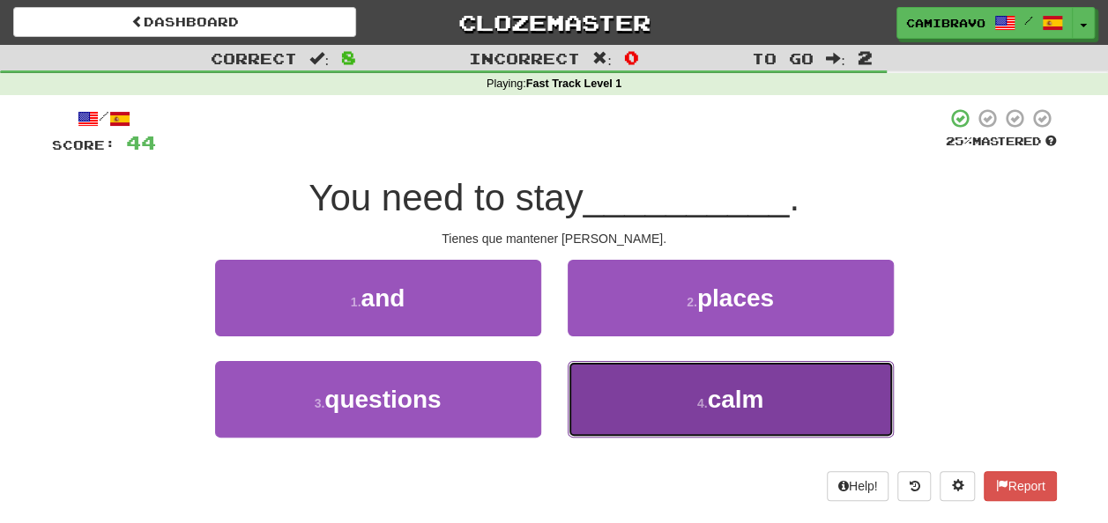
click at [676, 418] on button "4 . calm" at bounding box center [730, 399] width 326 height 77
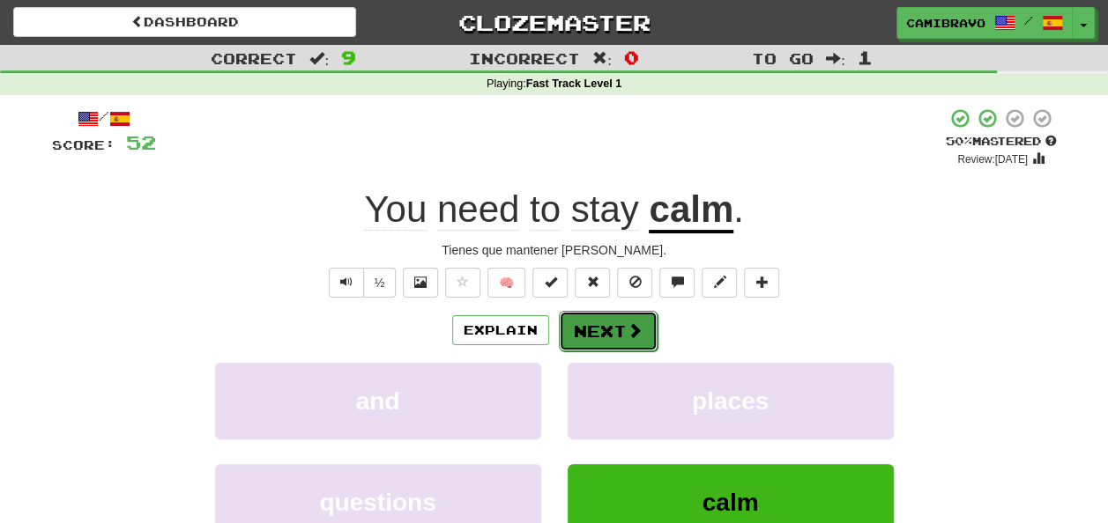
click at [641, 317] on button "Next" at bounding box center [608, 331] width 99 height 41
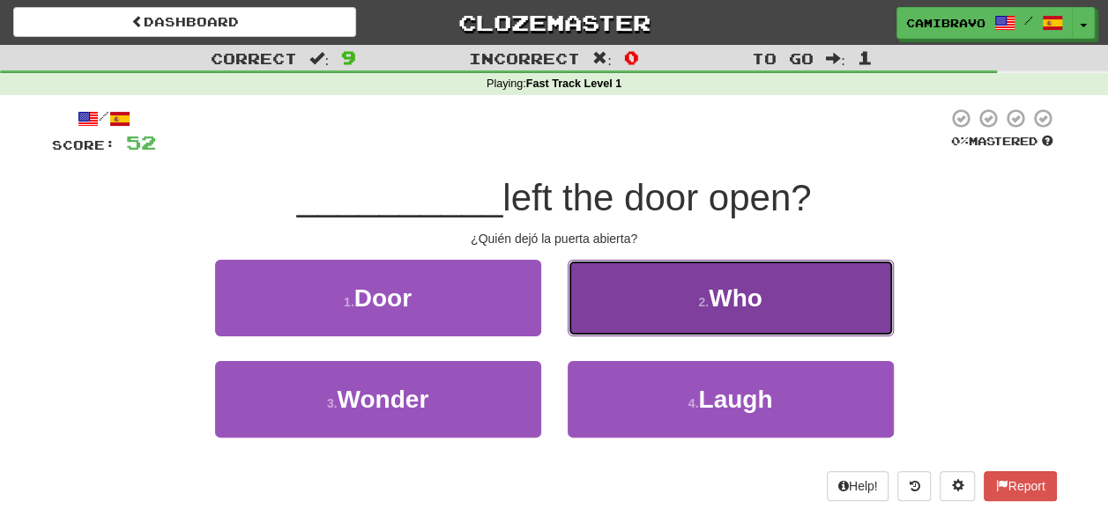
click at [591, 286] on button "2 . Who" at bounding box center [730, 298] width 326 height 77
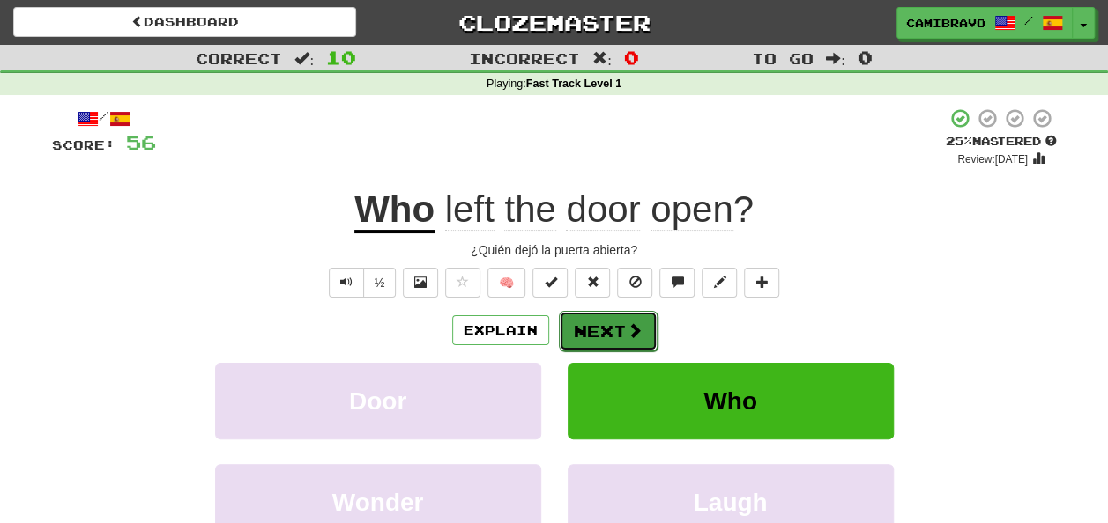
click at [610, 343] on button "Next" at bounding box center [608, 331] width 99 height 41
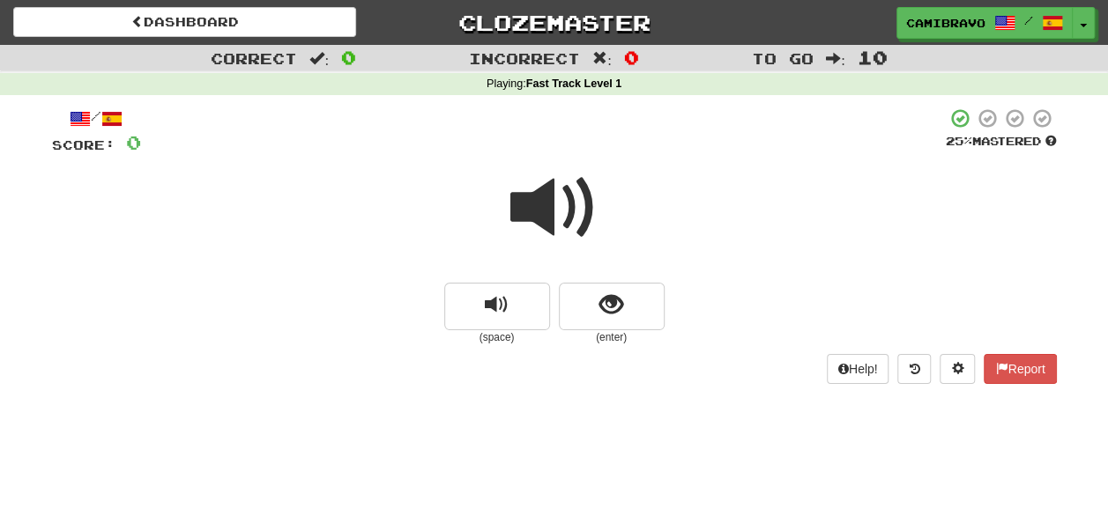
click at [550, 212] on span at bounding box center [554, 208] width 88 height 88
click at [601, 315] on span "show sentence" at bounding box center [611, 305] width 24 height 24
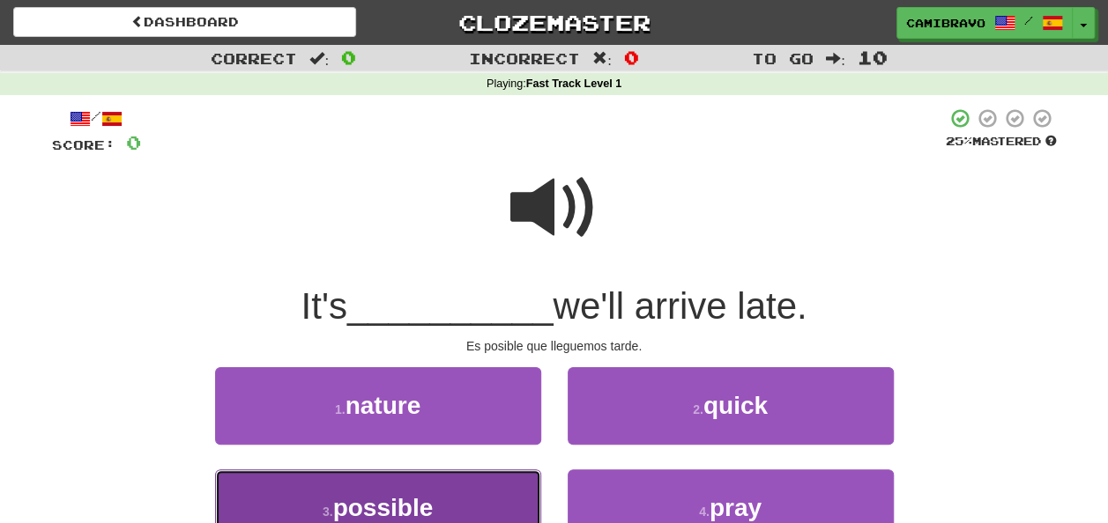
click at [352, 481] on button "3 . possible" at bounding box center [378, 508] width 326 height 77
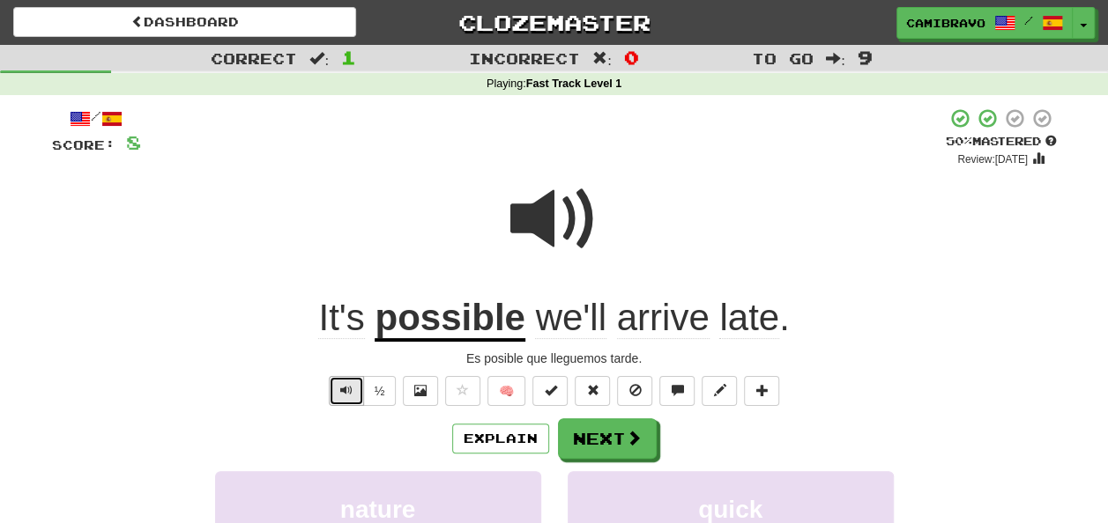
click at [337, 382] on button "Text-to-speech controls" at bounding box center [346, 391] width 35 height 30
click at [640, 446] on button "Next" at bounding box center [608, 439] width 99 height 41
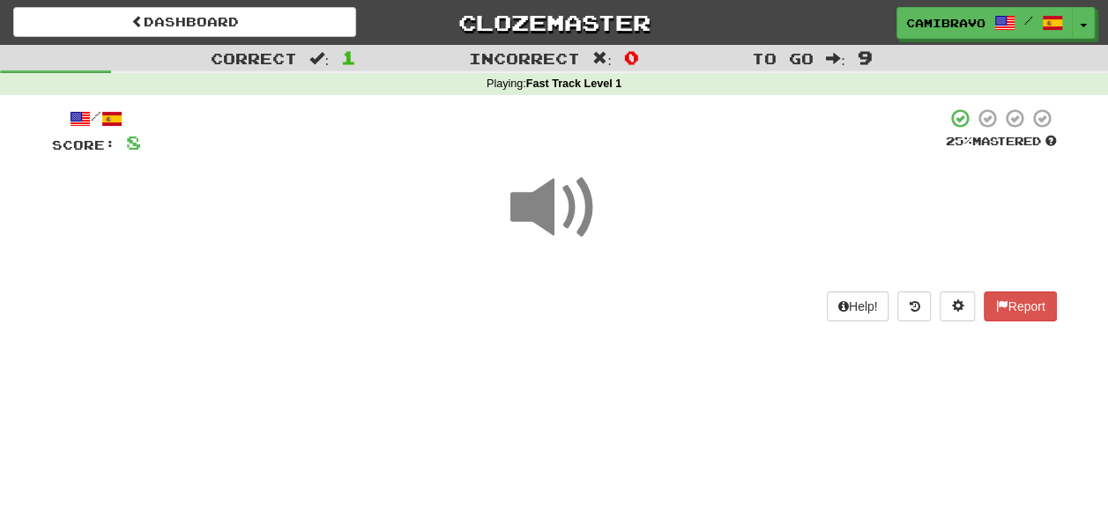
click at [530, 197] on span at bounding box center [554, 208] width 88 height 88
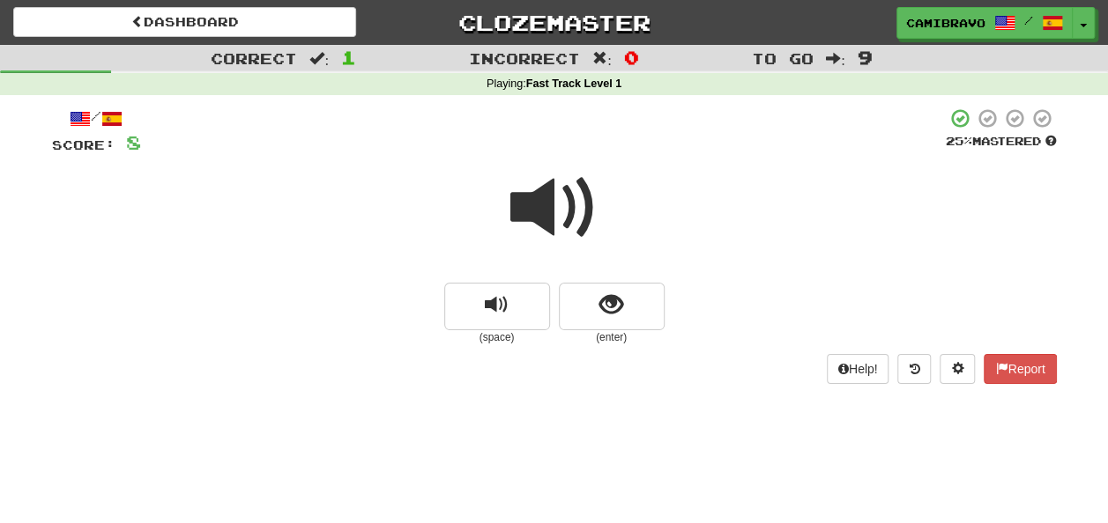
click at [530, 197] on span at bounding box center [554, 208] width 88 height 88
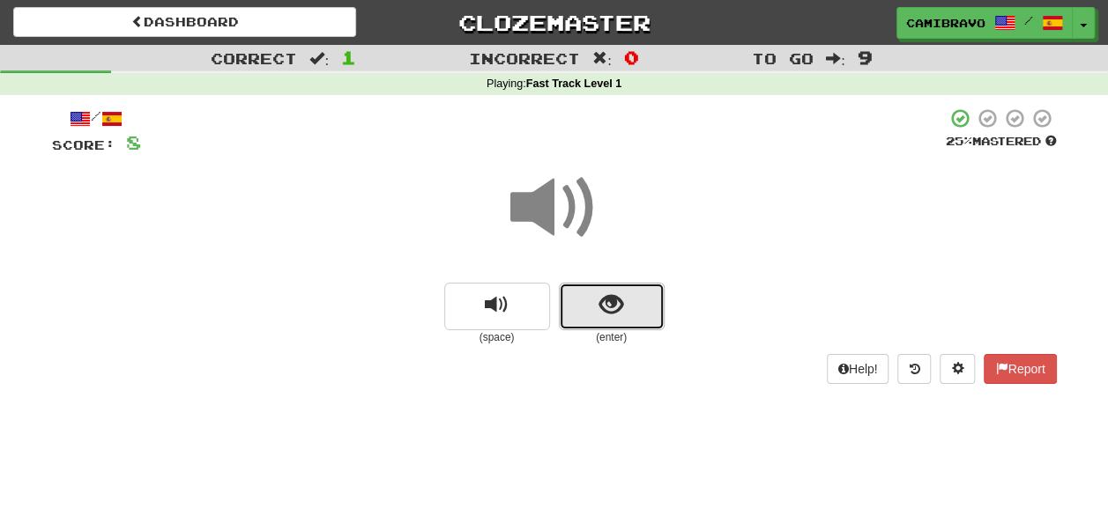
click at [601, 287] on button "show sentence" at bounding box center [612, 307] width 106 height 48
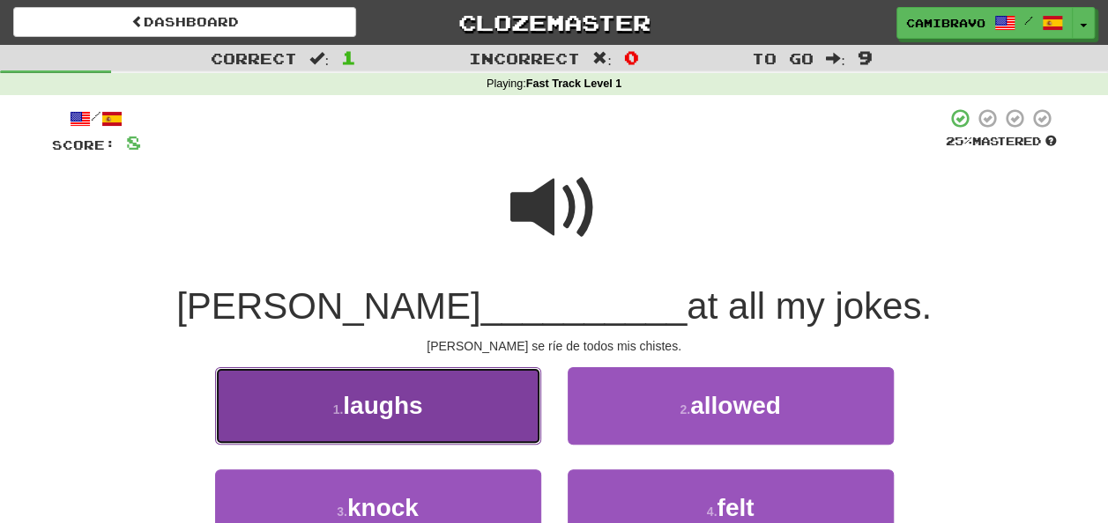
click at [469, 402] on button "1 . laughs" at bounding box center [378, 405] width 326 height 77
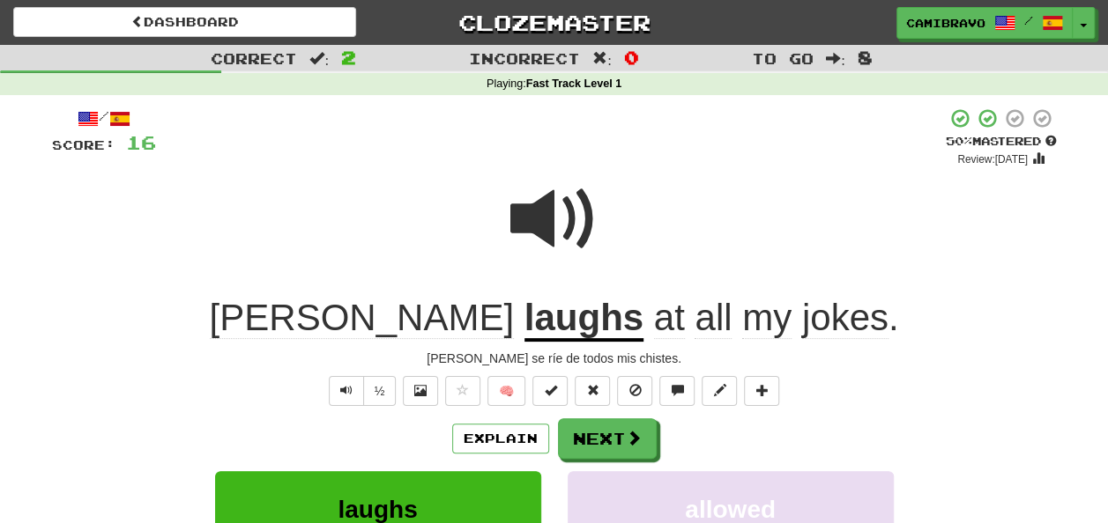
click at [524, 324] on u "laughs" at bounding box center [583, 319] width 119 height 45
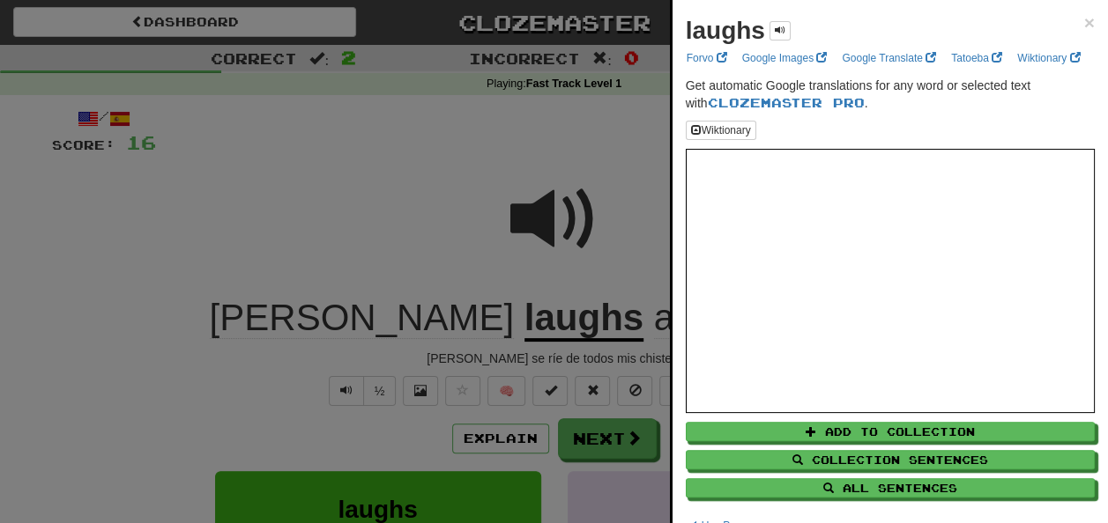
click at [767, 30] on div "laughs" at bounding box center [738, 30] width 105 height 35
click at [781, 32] on span at bounding box center [780, 30] width 11 height 11
click at [630, 108] on div at bounding box center [554, 261] width 1108 height 523
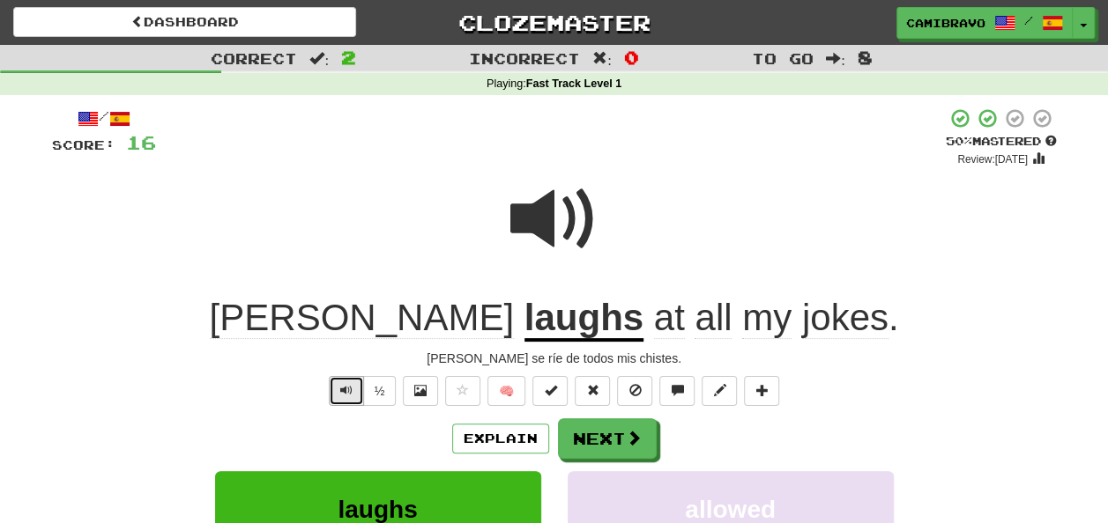
click at [354, 387] on button "Text-to-speech controls" at bounding box center [346, 391] width 35 height 30
click at [524, 324] on u "laughs" at bounding box center [583, 319] width 119 height 45
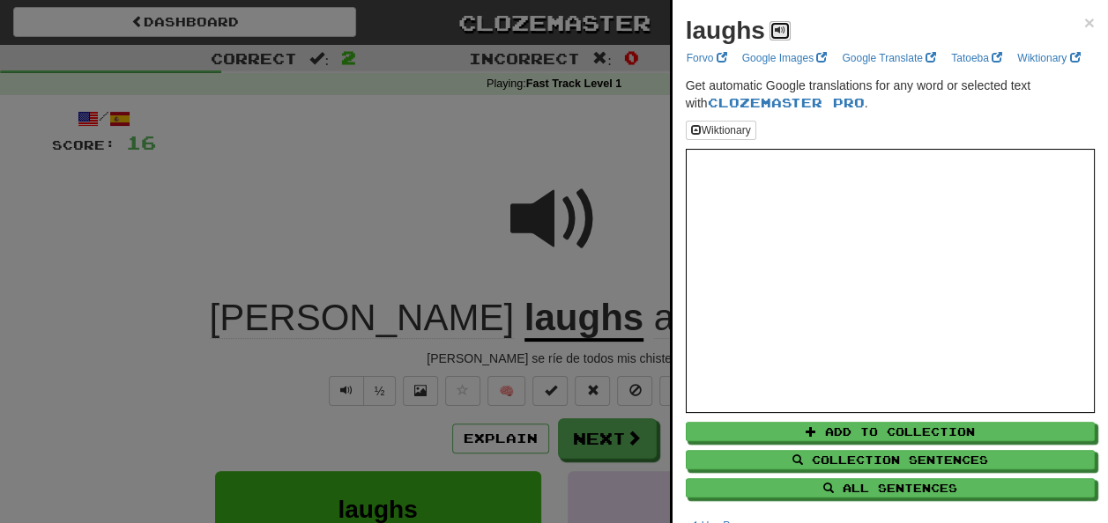
click at [780, 28] on span at bounding box center [780, 30] width 11 height 11
click at [520, 134] on div at bounding box center [554, 261] width 1108 height 523
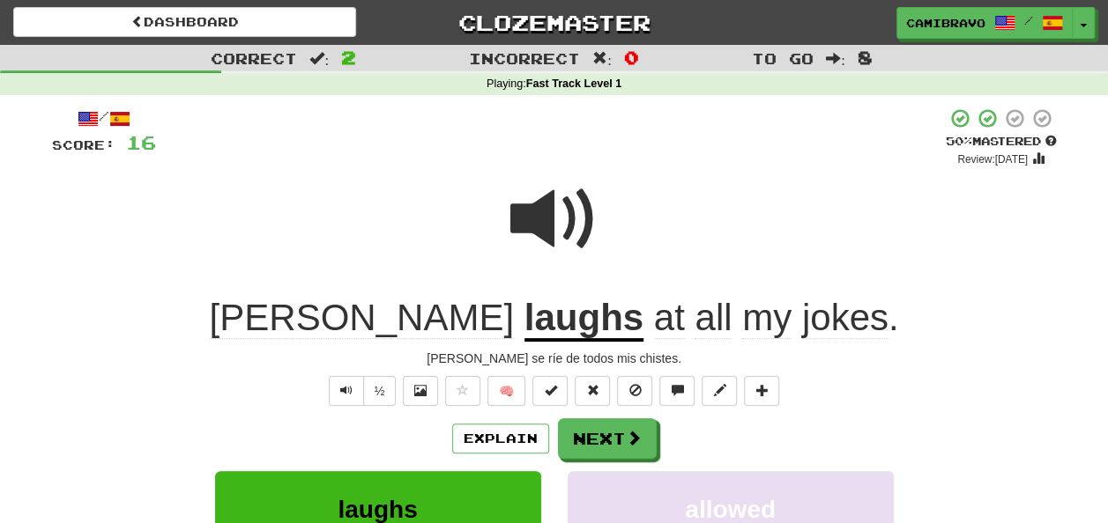
click at [524, 308] on u "laughs" at bounding box center [583, 319] width 119 height 45
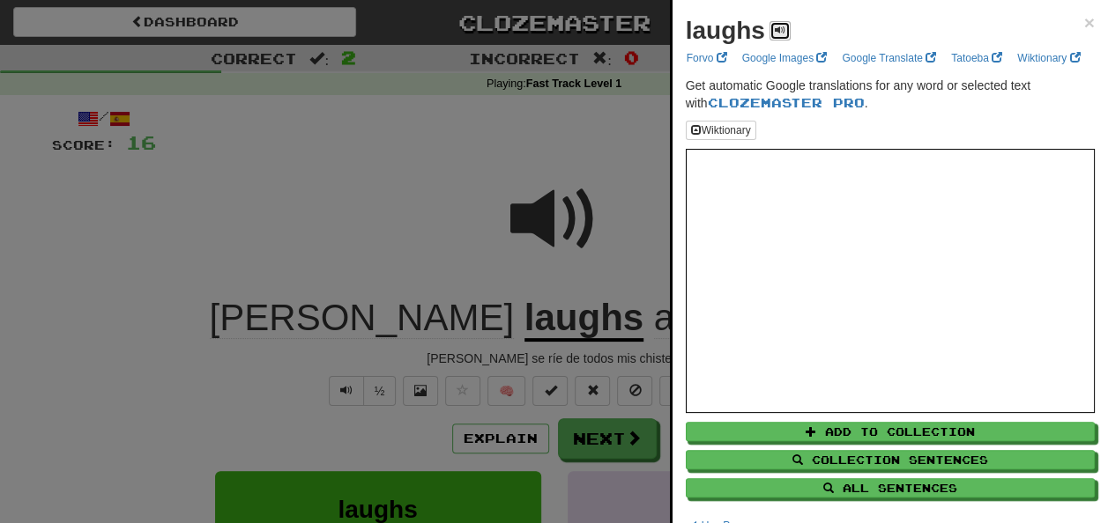
click at [776, 37] on button at bounding box center [779, 30] width 21 height 19
click at [636, 87] on div at bounding box center [554, 261] width 1108 height 523
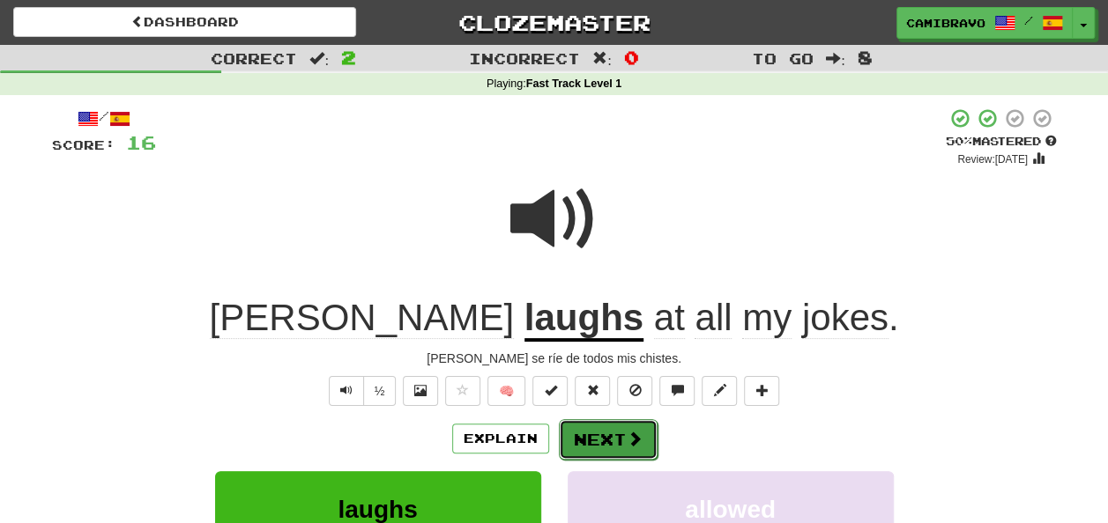
click at [563, 433] on button "Next" at bounding box center [608, 439] width 99 height 41
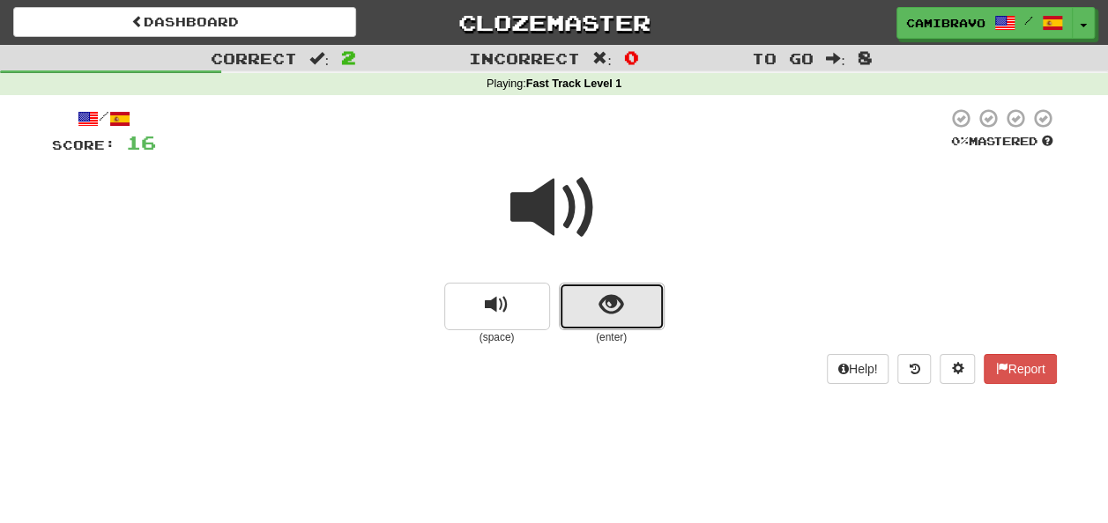
click at [647, 308] on button "show sentence" at bounding box center [612, 307] width 106 height 48
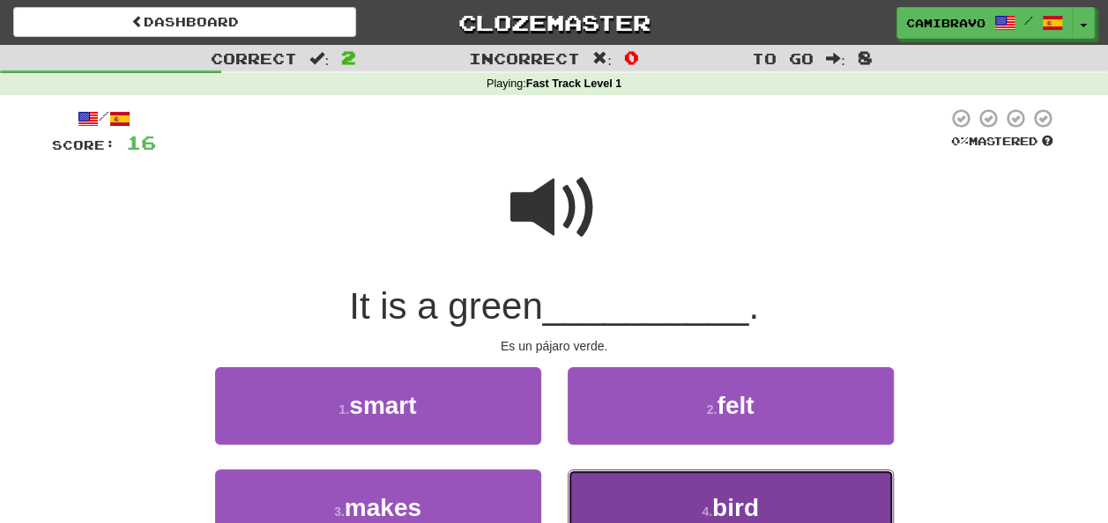
click at [645, 490] on button "4 . bird" at bounding box center [730, 508] width 326 height 77
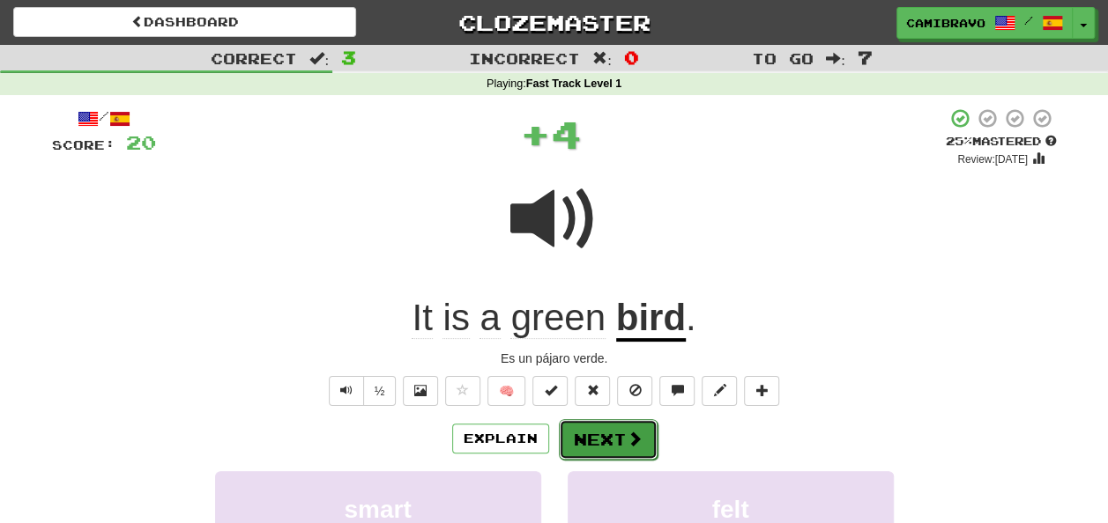
click at [612, 437] on button "Next" at bounding box center [608, 439] width 99 height 41
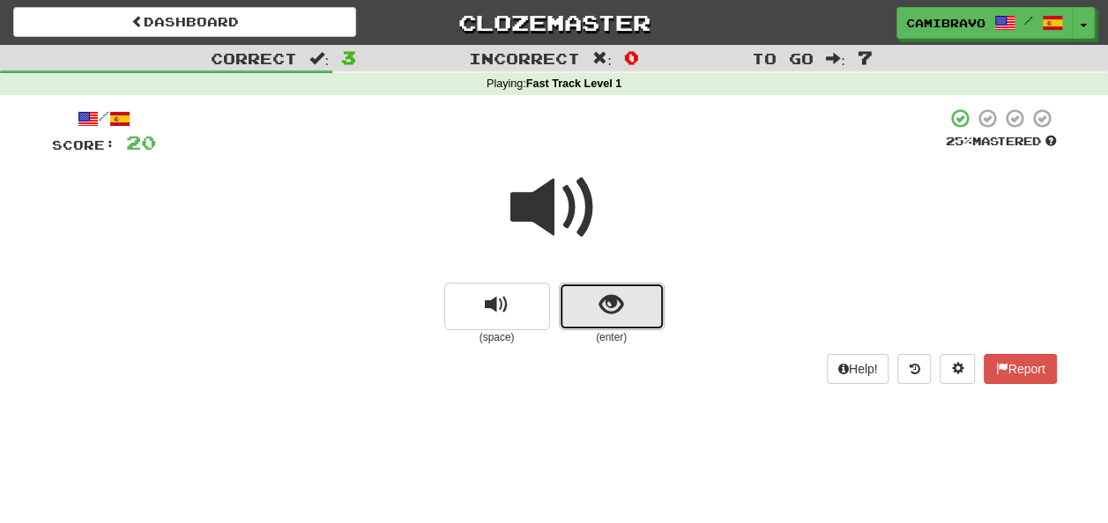
click at [601, 326] on button "show sentence" at bounding box center [612, 307] width 106 height 48
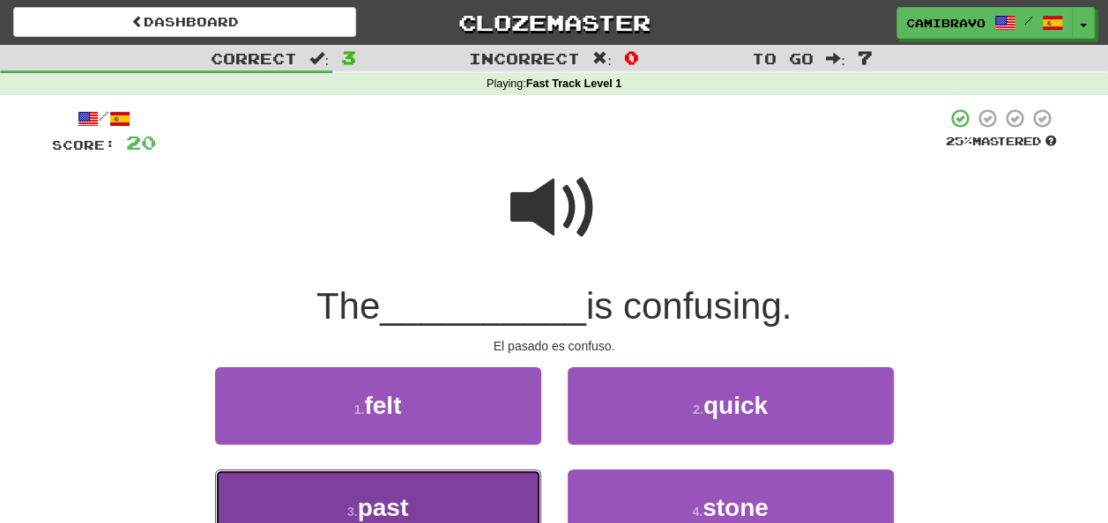
click at [495, 495] on button "3 . past" at bounding box center [378, 508] width 326 height 77
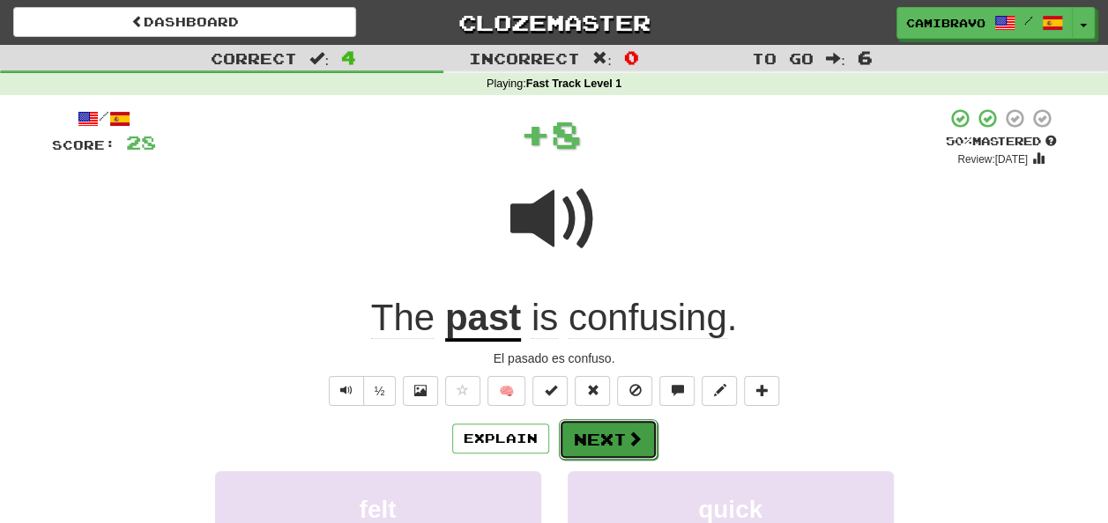
click at [594, 436] on button "Next" at bounding box center [608, 439] width 99 height 41
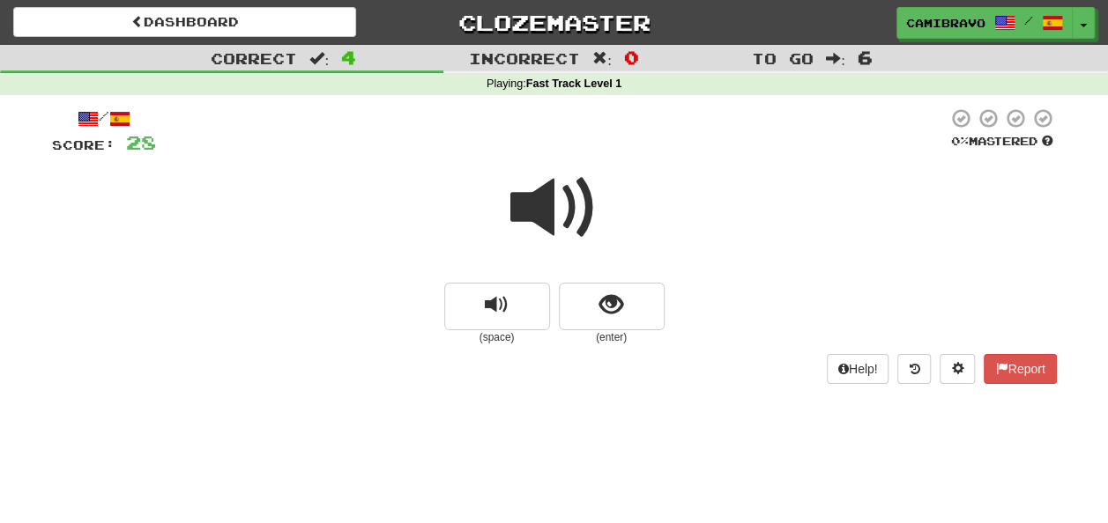
click at [547, 220] on span at bounding box center [554, 208] width 88 height 88
click at [599, 338] on small "(enter)" at bounding box center [612, 337] width 106 height 15
click at [602, 336] on small "(enter)" at bounding box center [612, 337] width 106 height 15
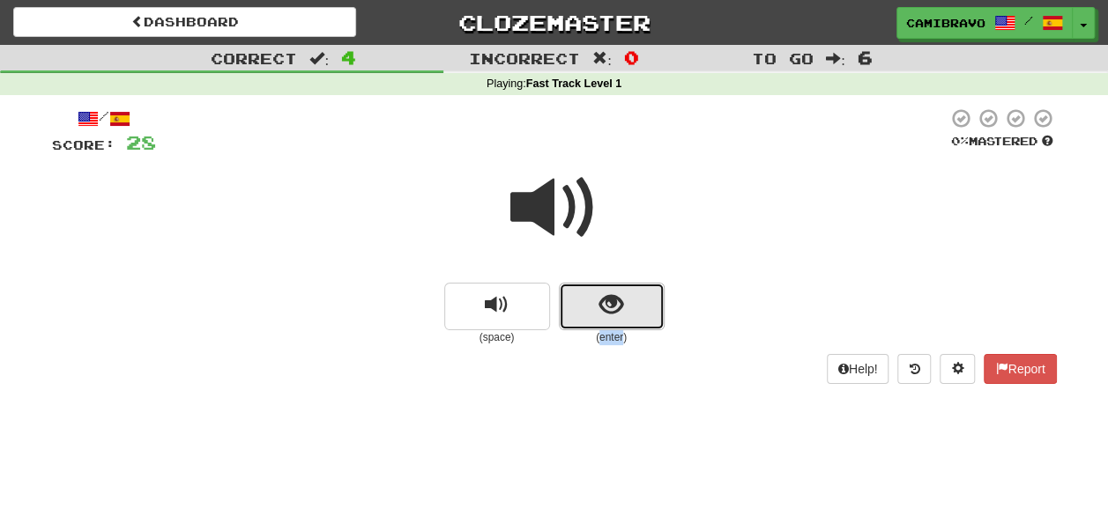
click at [590, 312] on button "show sentence" at bounding box center [612, 307] width 106 height 48
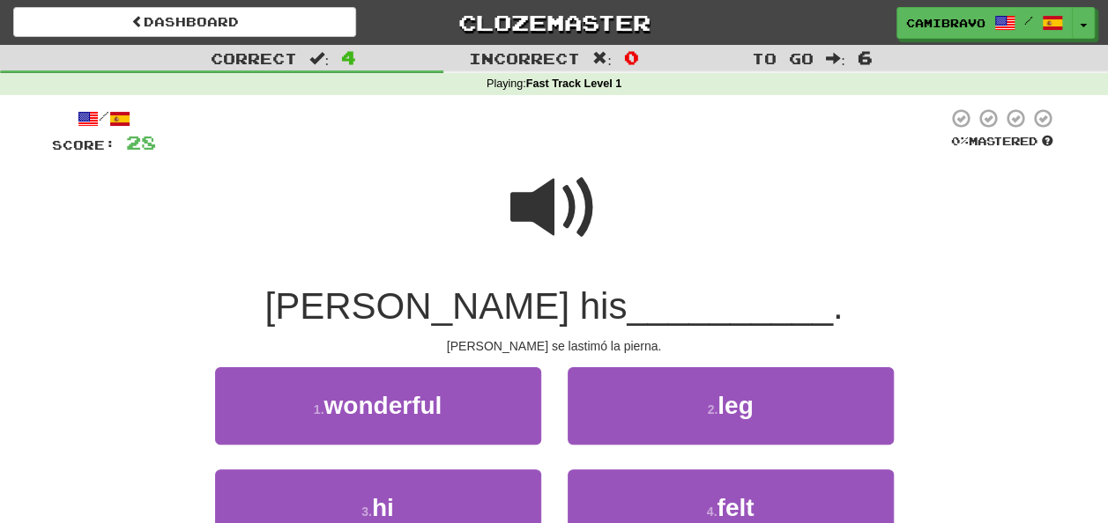
click at [542, 204] on span at bounding box center [554, 208] width 88 height 88
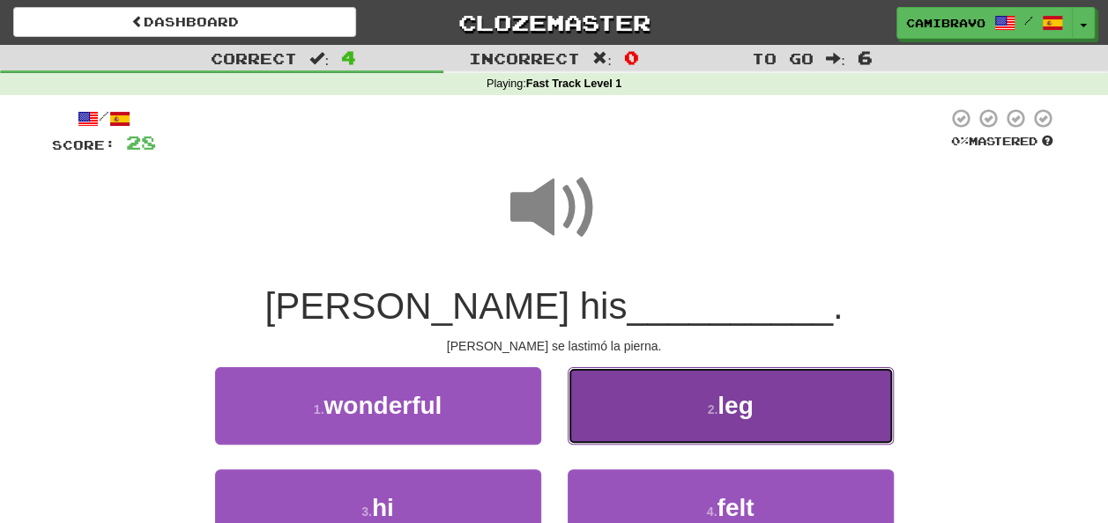
click at [579, 382] on button "2 . leg" at bounding box center [730, 405] width 326 height 77
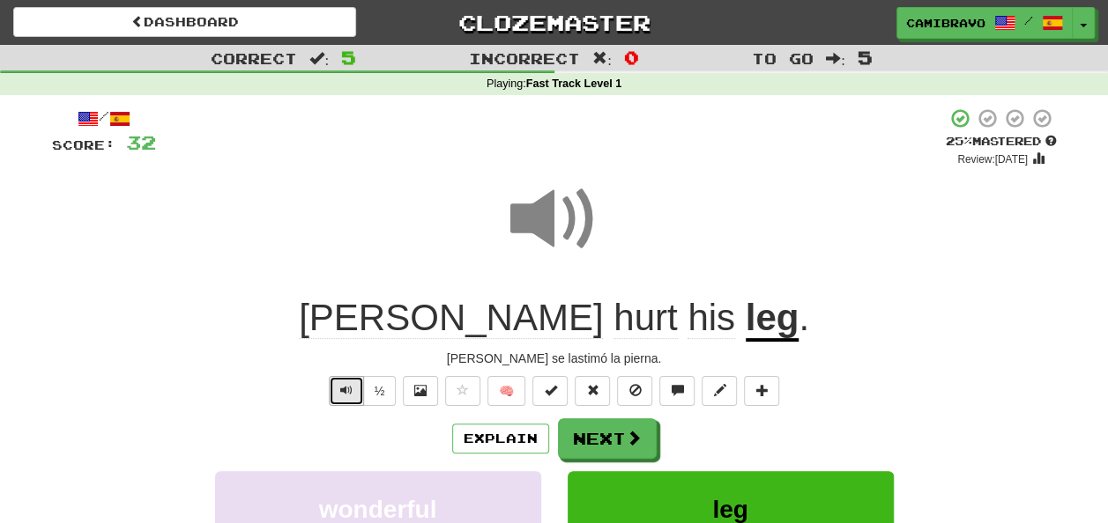
click at [335, 388] on button "Text-to-speech controls" at bounding box center [346, 391] width 35 height 30
click at [347, 377] on button "Text-to-speech controls" at bounding box center [346, 391] width 35 height 30
click at [579, 428] on button "Next" at bounding box center [608, 439] width 99 height 41
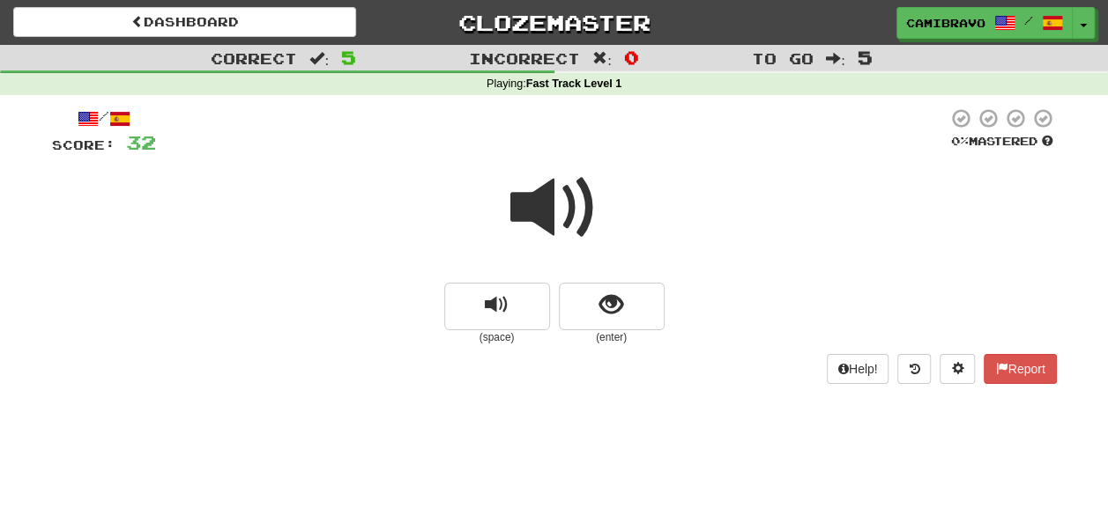
click at [566, 240] on span at bounding box center [554, 208] width 88 height 88
click at [550, 211] on span at bounding box center [554, 208] width 88 height 88
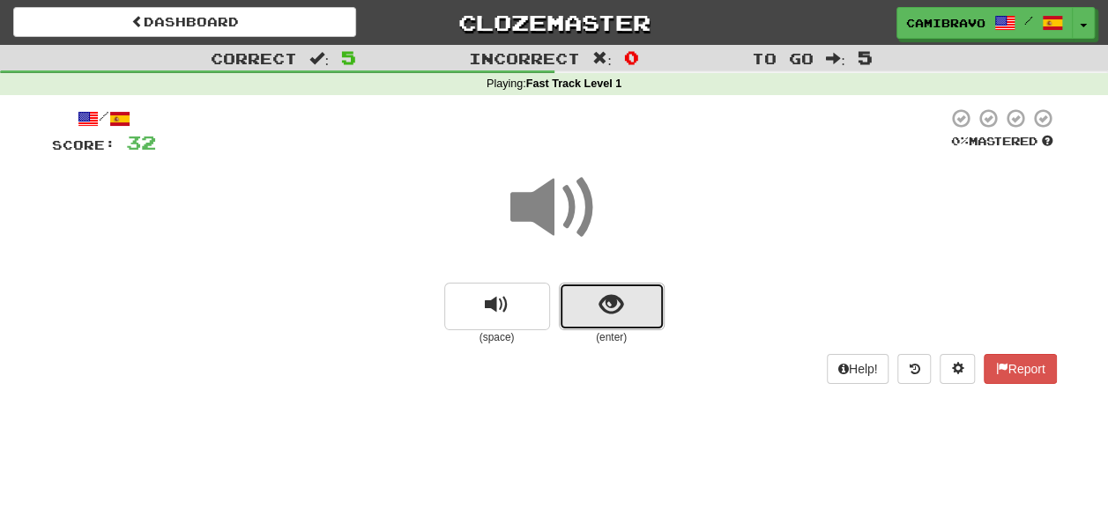
click at [601, 309] on span "show sentence" at bounding box center [611, 305] width 24 height 24
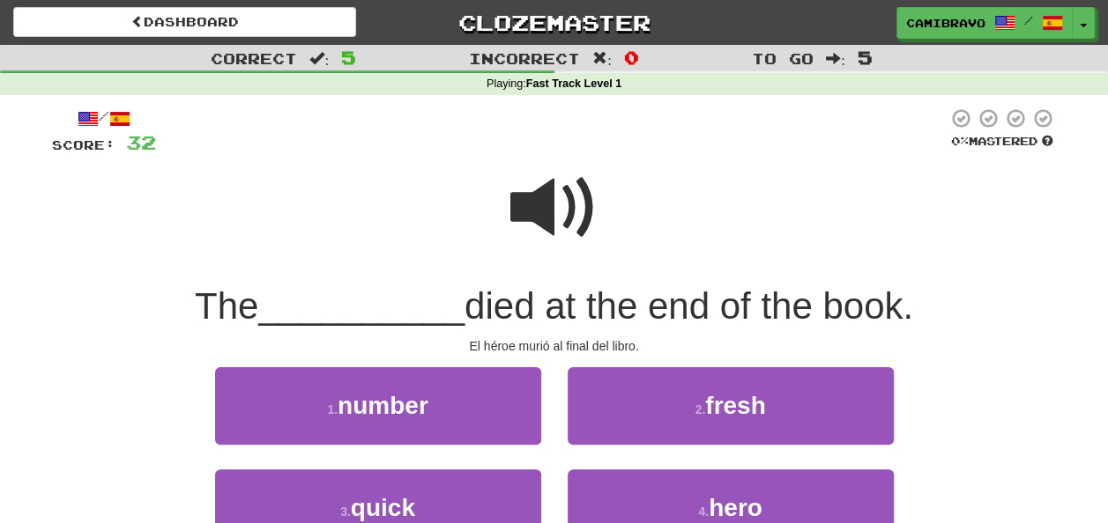
click at [560, 222] on span at bounding box center [554, 208] width 88 height 88
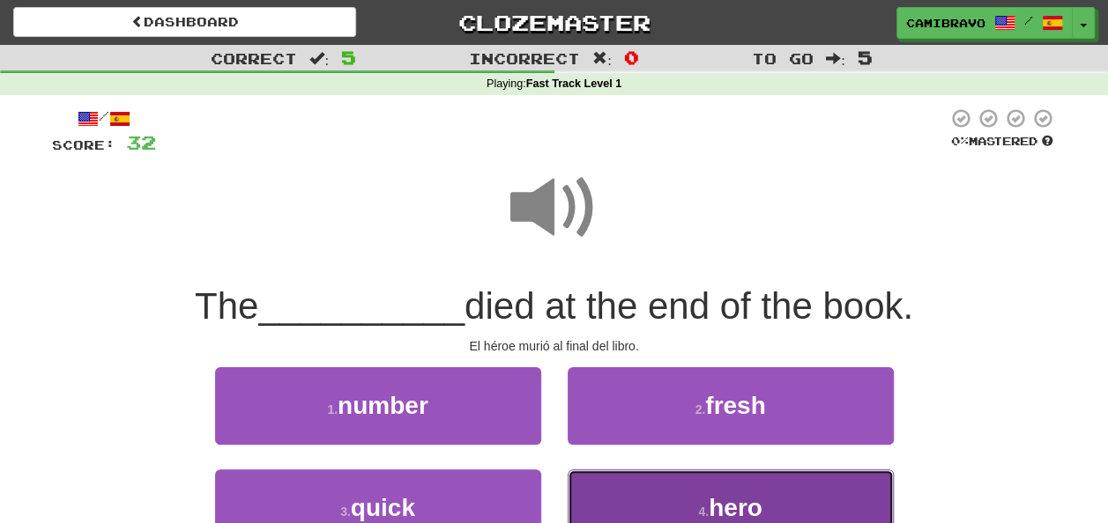
click at [638, 504] on button "4 . hero" at bounding box center [730, 508] width 326 height 77
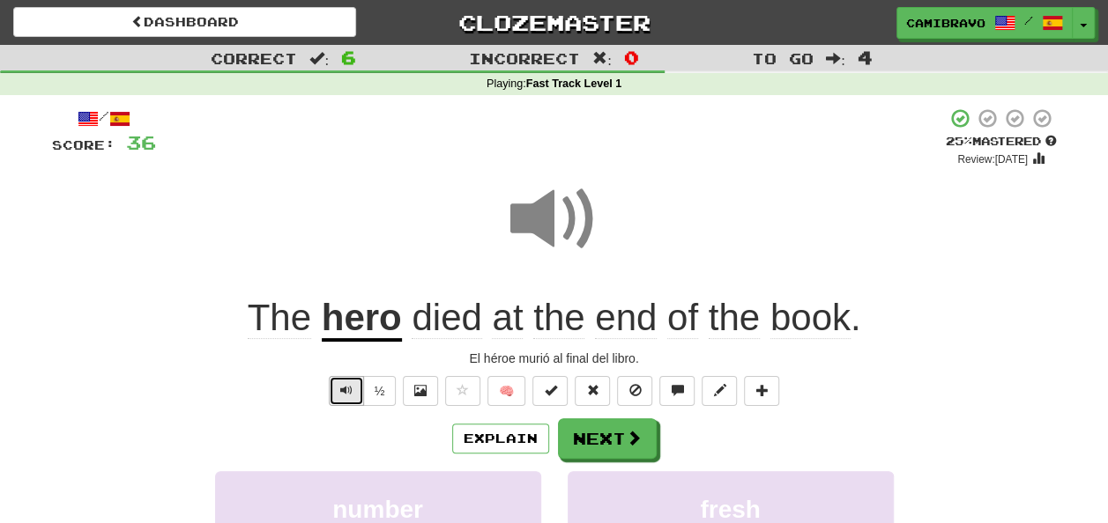
click at [354, 386] on button "Text-to-speech controls" at bounding box center [346, 391] width 35 height 30
click at [576, 425] on button "Next" at bounding box center [608, 439] width 99 height 41
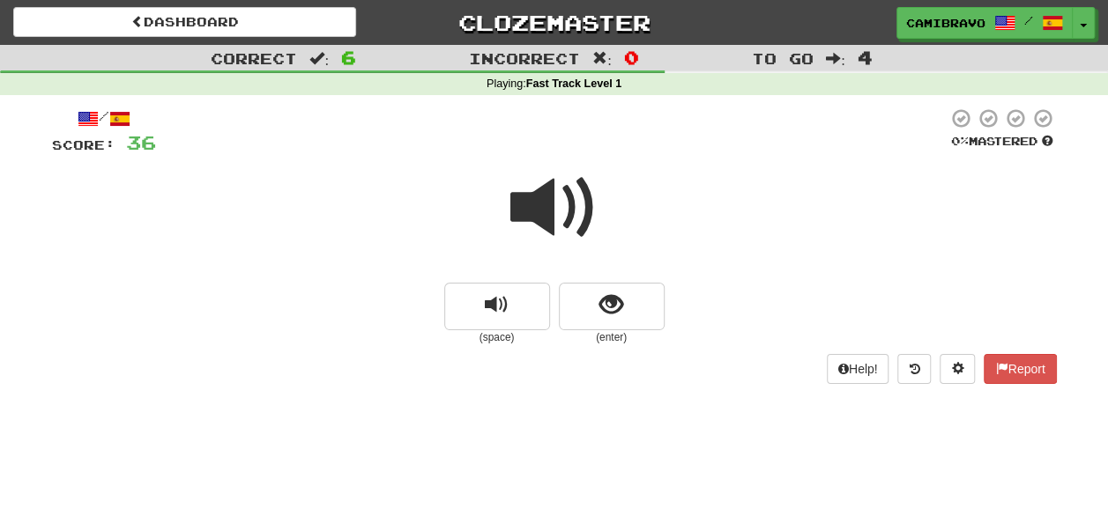
click at [545, 220] on span at bounding box center [554, 208] width 88 height 88
click at [587, 292] on button "show sentence" at bounding box center [612, 307] width 106 height 48
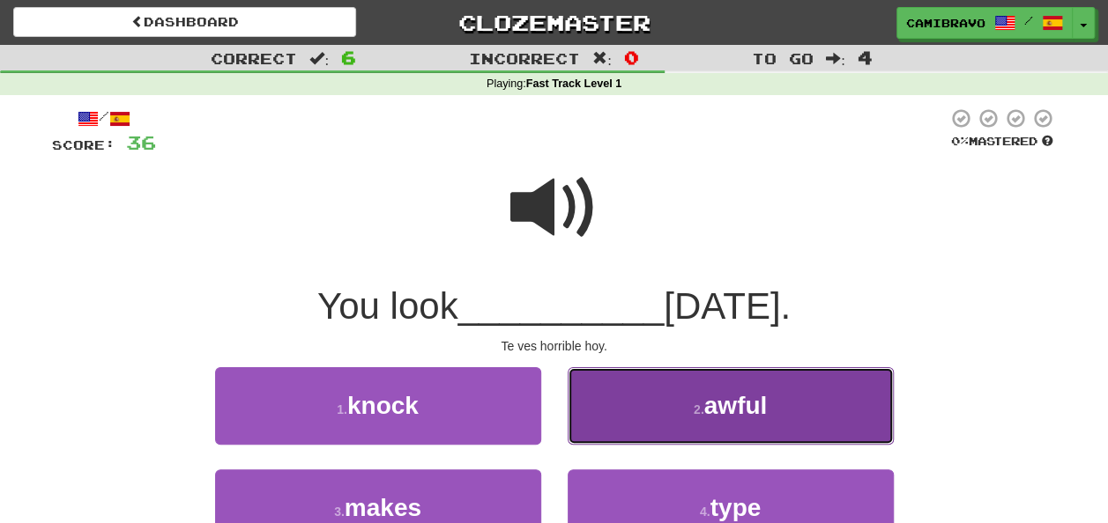
click at [631, 426] on button "2 . awful" at bounding box center [730, 405] width 326 height 77
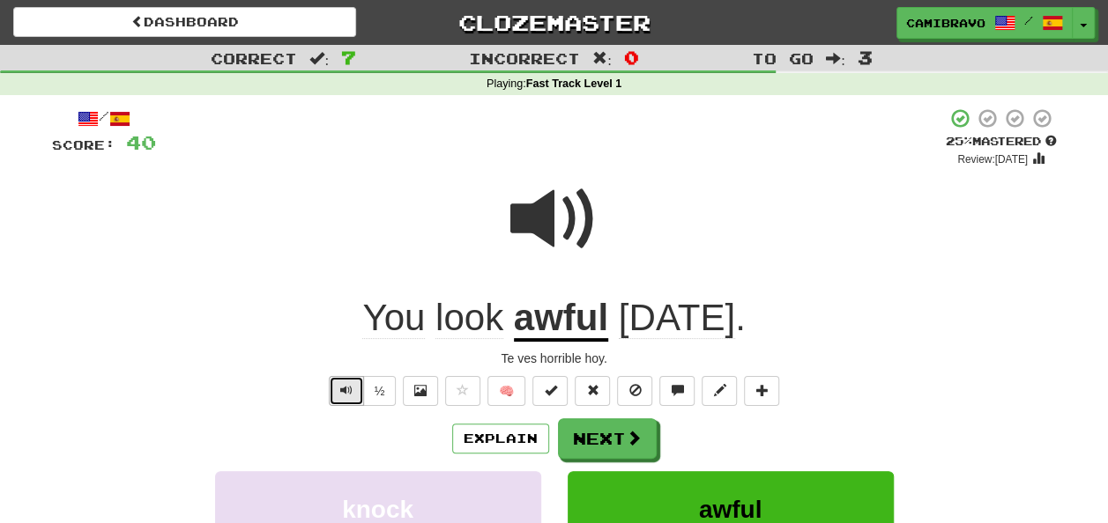
click at [356, 389] on button "Text-to-speech controls" at bounding box center [346, 391] width 35 height 30
click at [566, 424] on button "Next" at bounding box center [608, 439] width 99 height 41
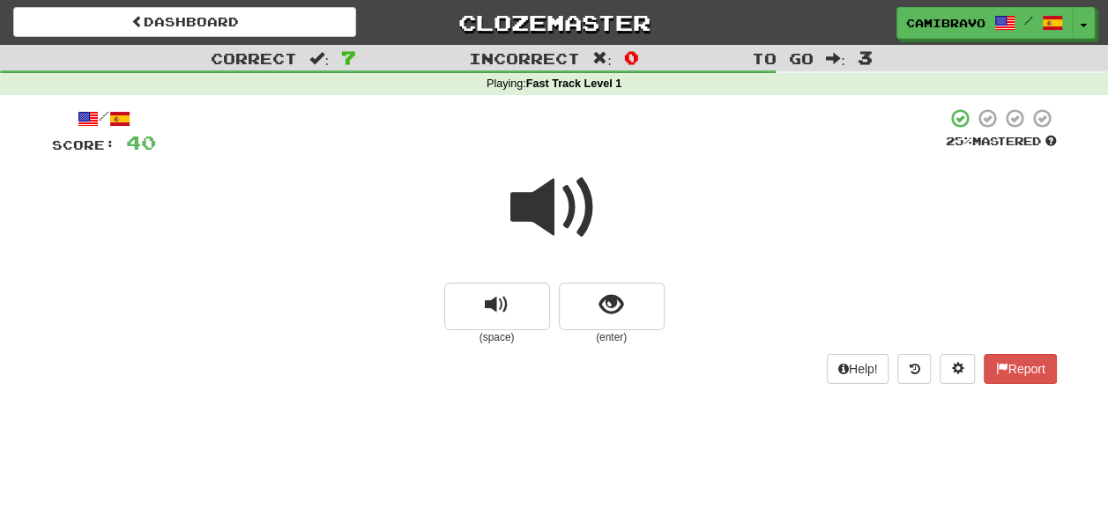
click at [567, 217] on span at bounding box center [554, 208] width 88 height 88
click at [633, 327] on button "show sentence" at bounding box center [612, 307] width 106 height 48
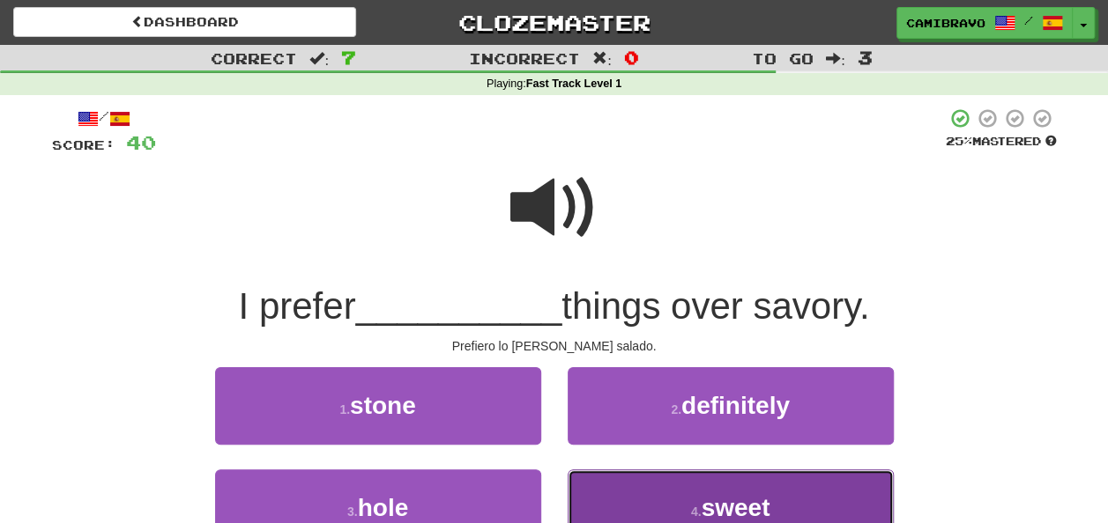
click at [593, 483] on button "4 . sweet" at bounding box center [730, 508] width 326 height 77
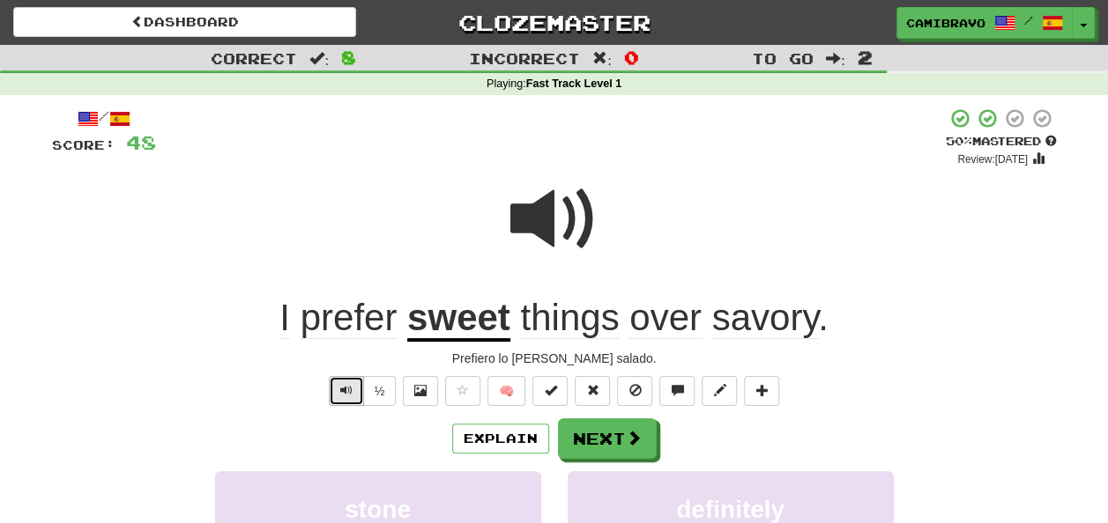
click at [358, 385] on button "Text-to-speech controls" at bounding box center [346, 391] width 35 height 30
click at [352, 381] on button "Text-to-speech controls" at bounding box center [346, 391] width 35 height 30
click at [594, 445] on button "Next" at bounding box center [608, 439] width 99 height 41
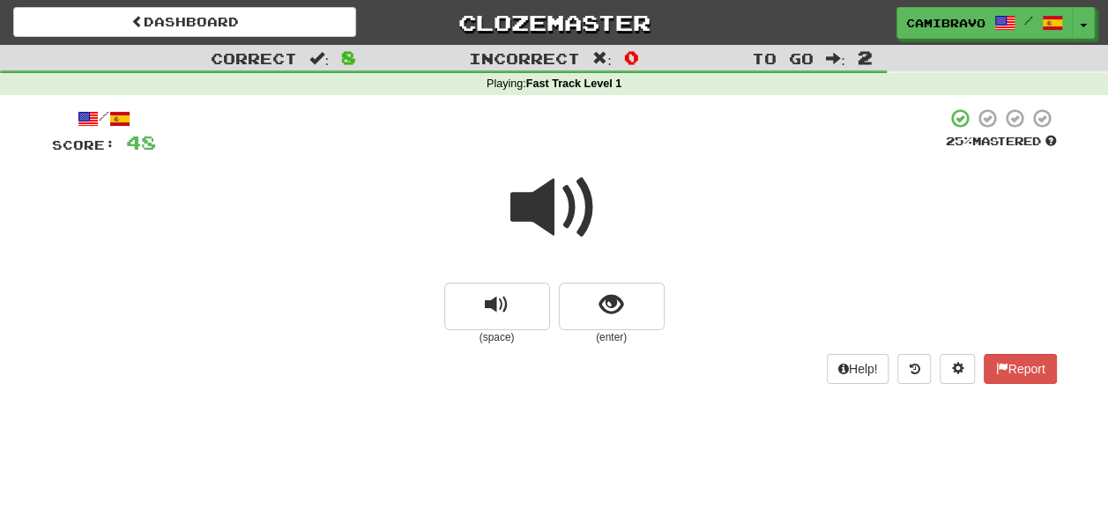
click at [544, 204] on span at bounding box center [554, 208] width 88 height 88
click at [675, 303] on div "(space) (enter)" at bounding box center [554, 314] width 1005 height 63
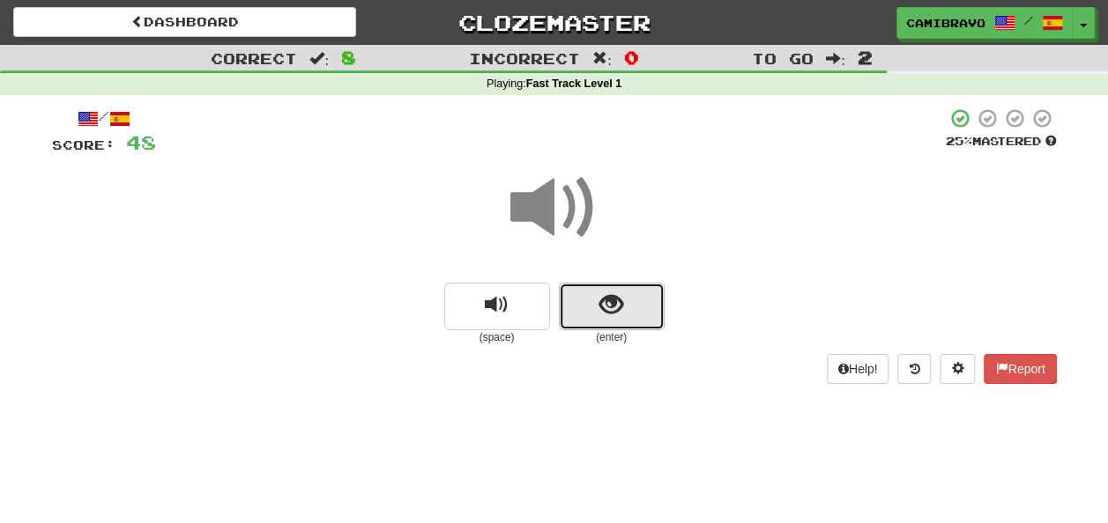
click at [630, 302] on button "show sentence" at bounding box center [612, 307] width 106 height 48
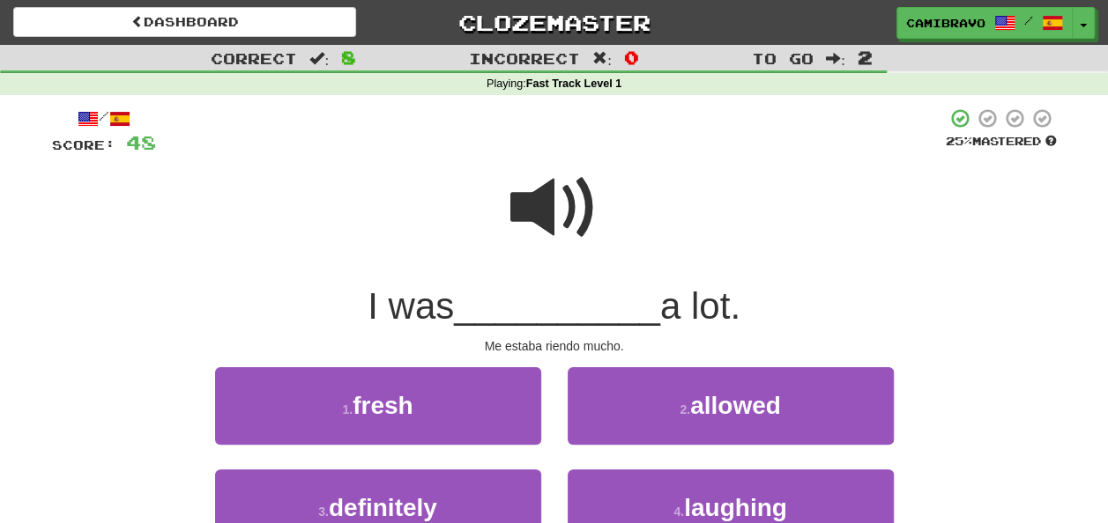
click at [567, 210] on span at bounding box center [554, 208] width 88 height 88
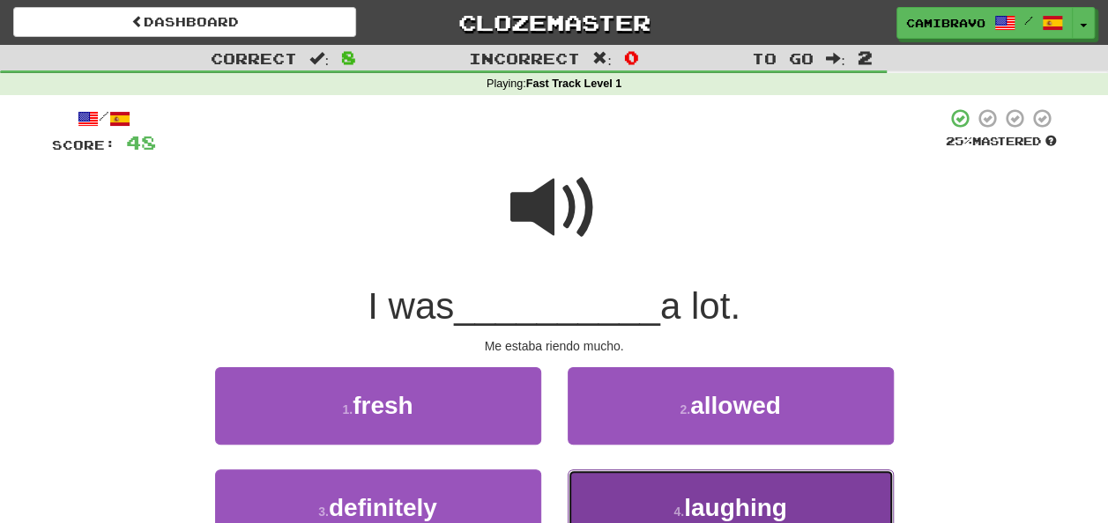
click at [711, 511] on span "laughing" at bounding box center [735, 507] width 103 height 27
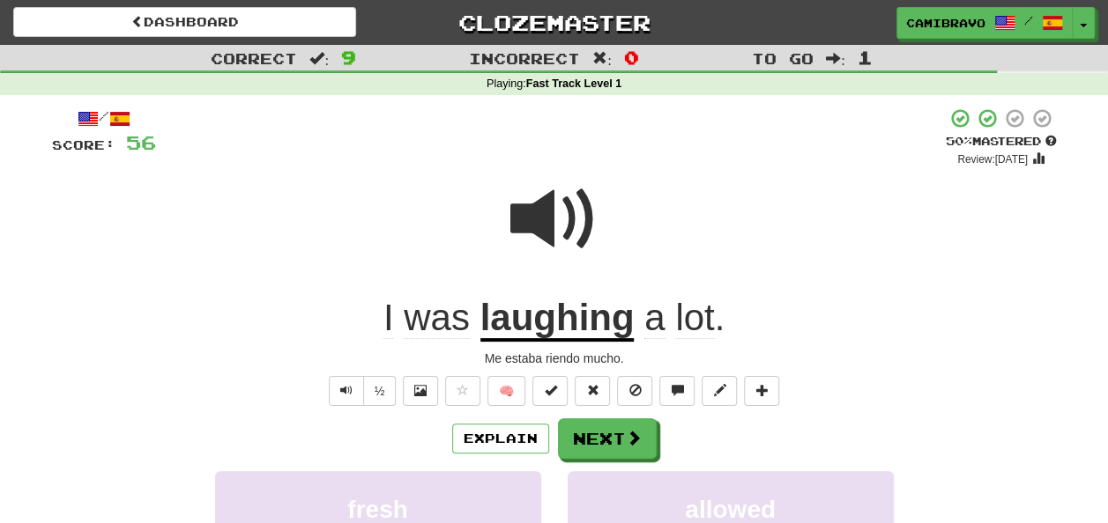
click at [626, 449] on button "Next" at bounding box center [608, 439] width 99 height 41
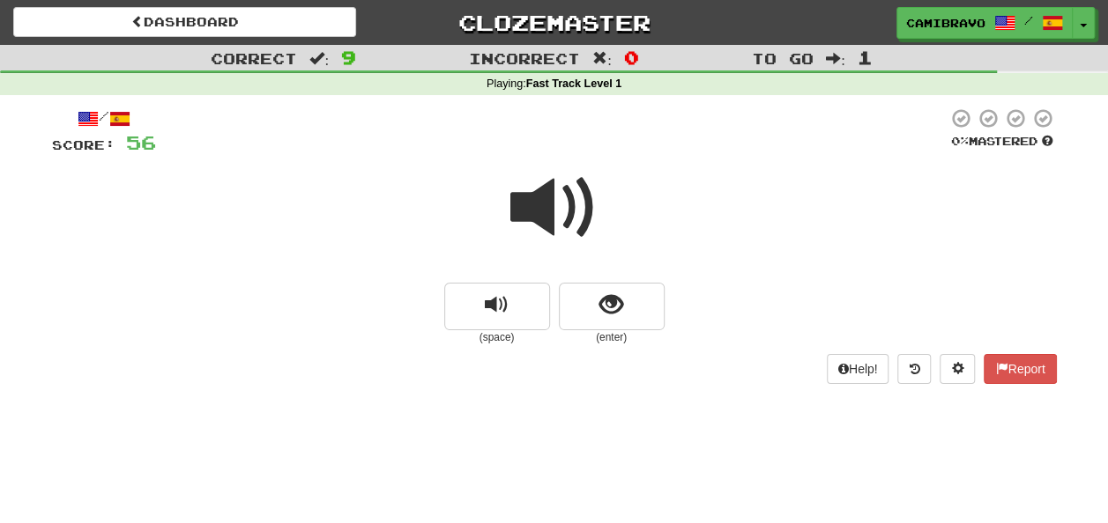
click at [553, 220] on span at bounding box center [554, 208] width 88 height 88
click at [626, 341] on small "(enter)" at bounding box center [612, 337] width 106 height 15
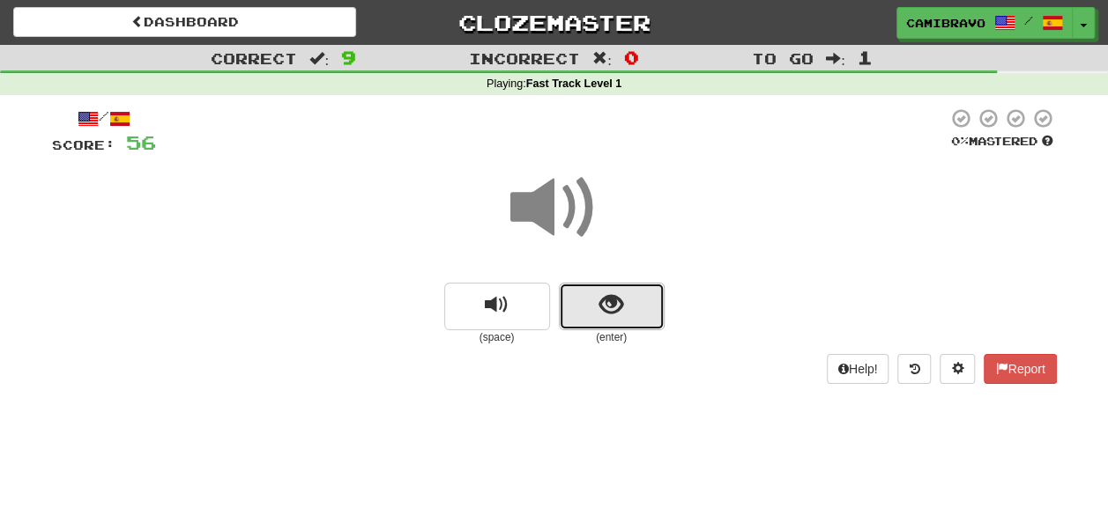
click at [618, 315] on span "show sentence" at bounding box center [611, 305] width 24 height 24
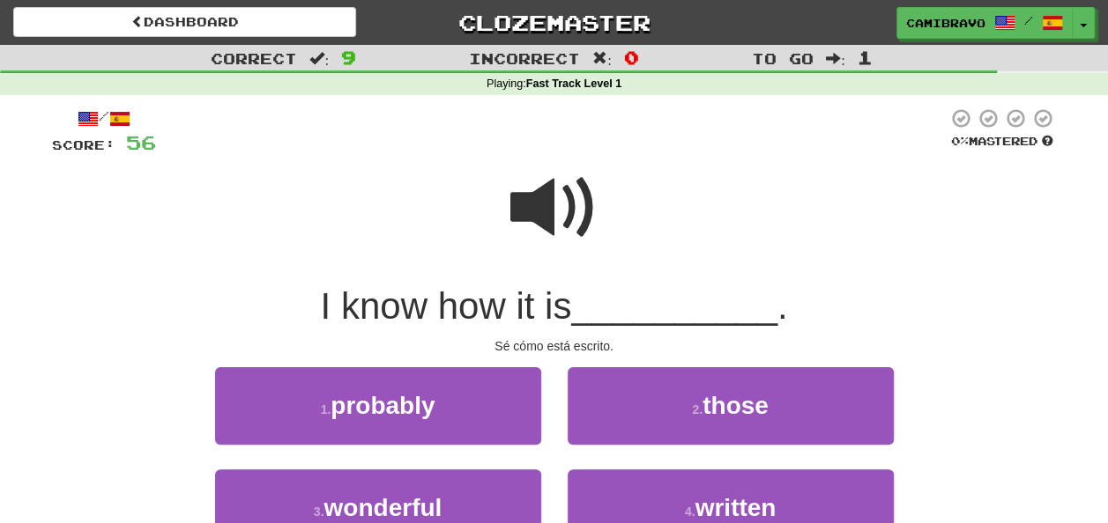
click at [574, 196] on span at bounding box center [554, 208] width 88 height 88
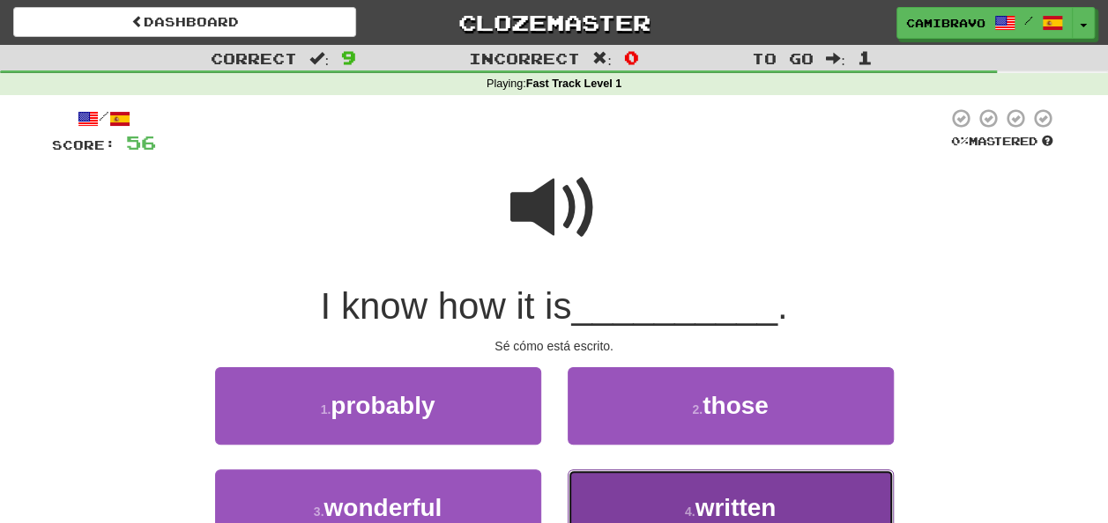
click at [651, 516] on button "4 . written" at bounding box center [730, 508] width 326 height 77
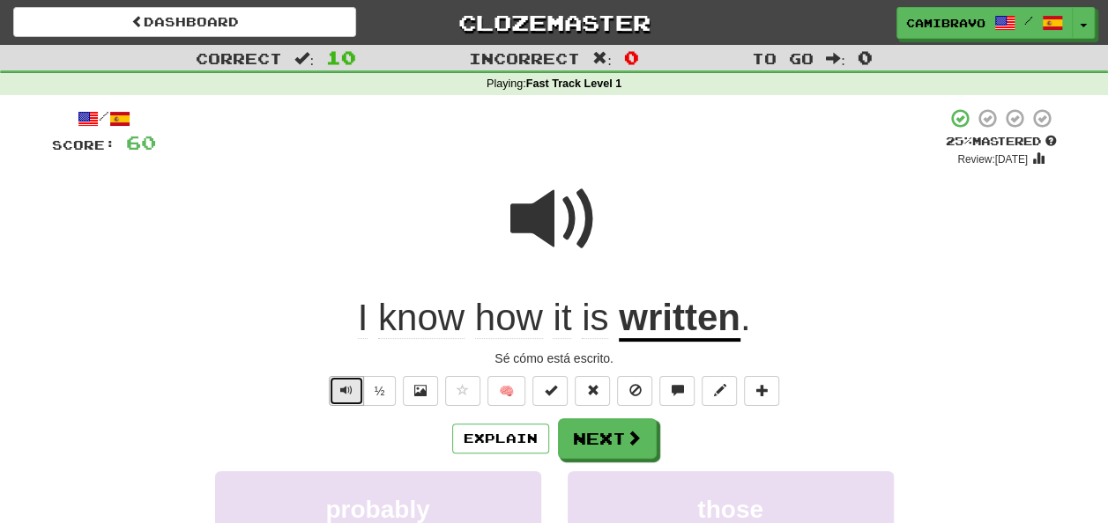
click at [342, 390] on span "Text-to-speech controls" at bounding box center [346, 390] width 12 height 12
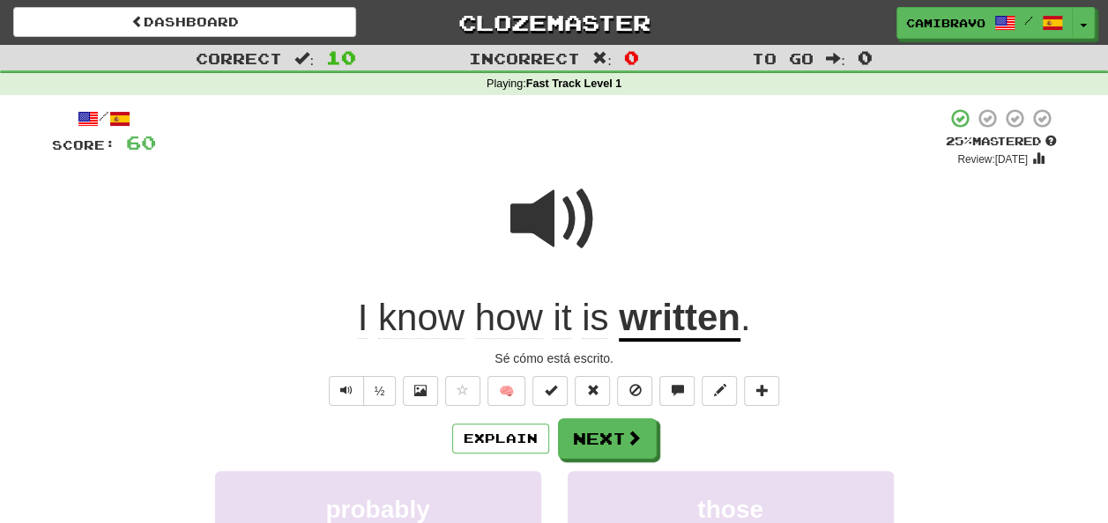
click at [356, 370] on div "/ Score: 60 + 4 25 % Mastered Review: [DATE] I know how it is written . Sé cómo…" at bounding box center [554, 424] width 1005 height 632
click at [352, 392] on span "Text-to-speech controls" at bounding box center [346, 390] width 12 height 12
click at [707, 333] on u "written" at bounding box center [680, 319] width 122 height 45
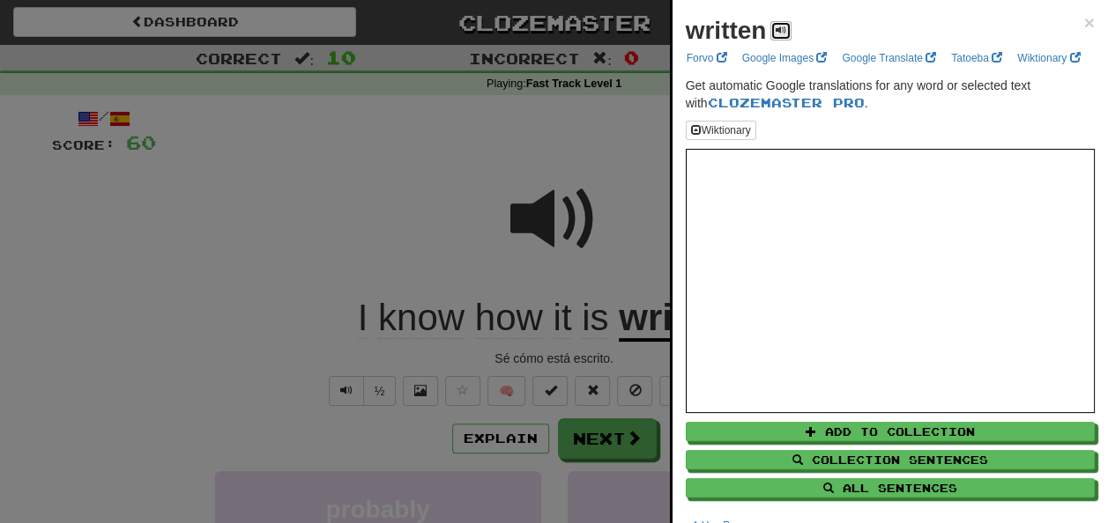
click at [775, 34] on span at bounding box center [780, 30] width 11 height 11
click at [664, 67] on div at bounding box center [554, 261] width 1108 height 523
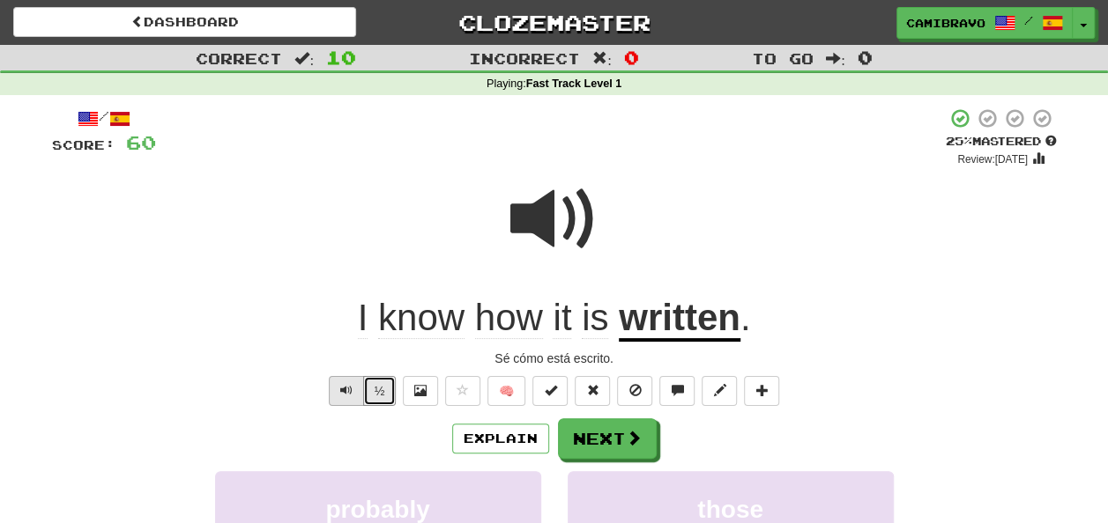
drag, startPoint x: 370, startPoint y: 393, endPoint x: 358, endPoint y: 390, distance: 12.6
click at [358, 390] on div "½" at bounding box center [360, 391] width 71 height 30
click at [358, 390] on button "Text-to-speech controls" at bounding box center [346, 391] width 35 height 30
click at [589, 413] on div "/ Score: 60 + 4 25 % Mastered Review: [DATE] I know how it is written . Sé cómo…" at bounding box center [554, 424] width 1005 height 632
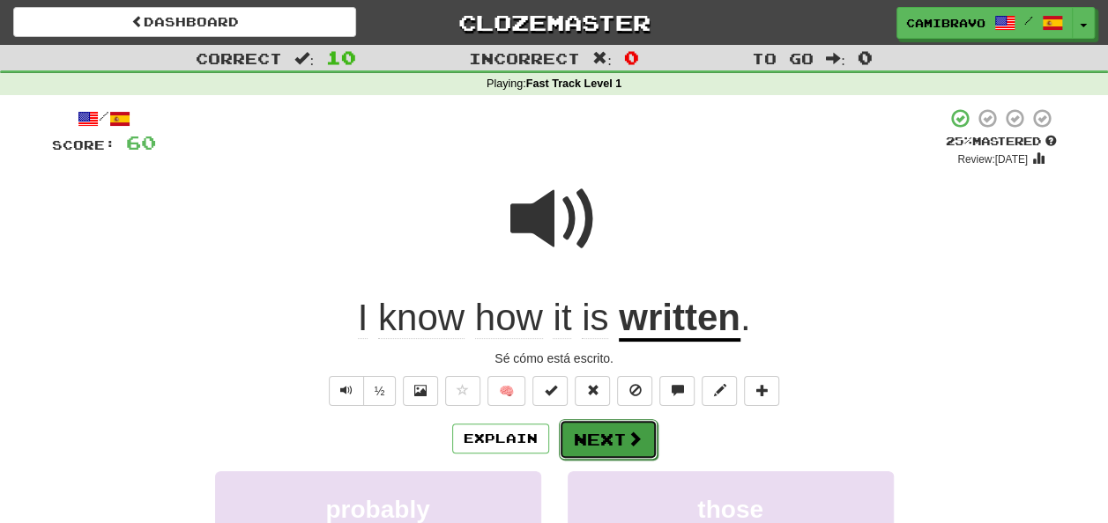
click at [580, 434] on button "Next" at bounding box center [608, 439] width 99 height 41
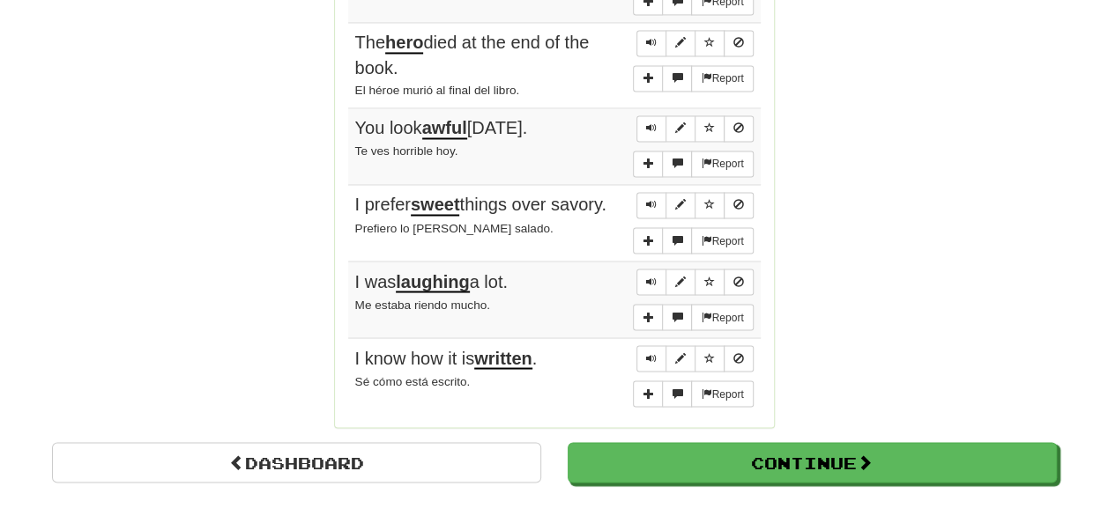
scroll to position [1448, 0]
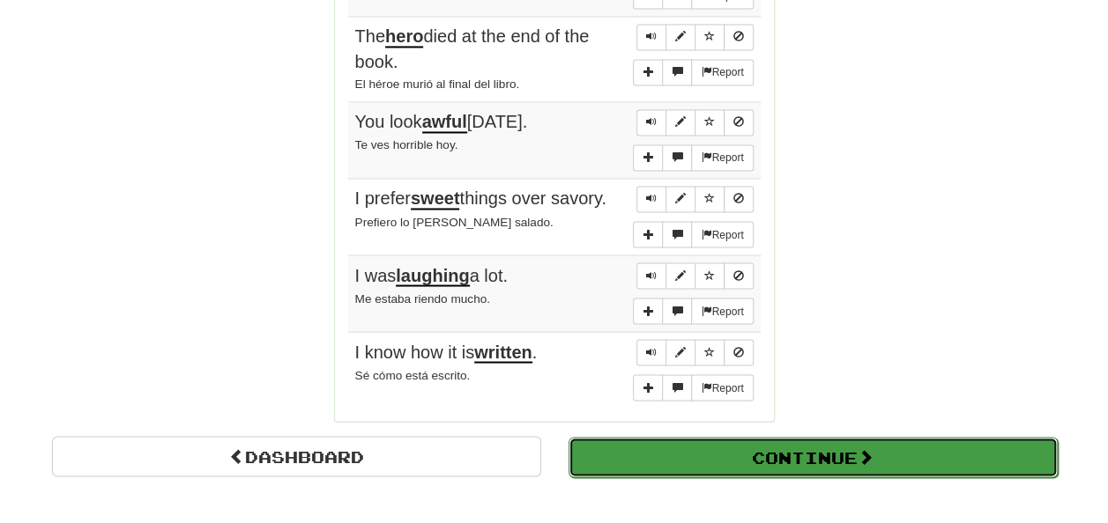
click at [914, 437] on button "Continue" at bounding box center [812, 457] width 489 height 41
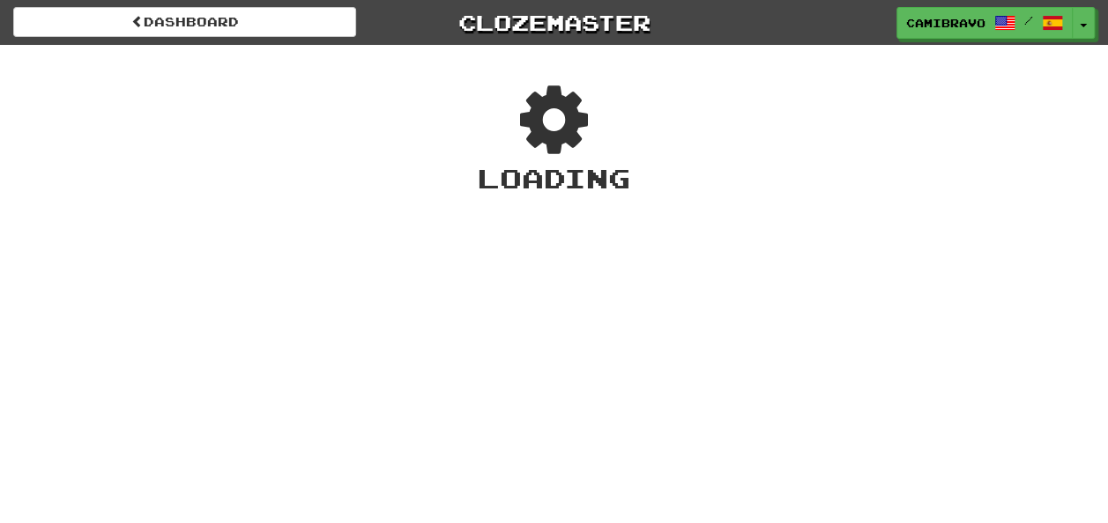
scroll to position [0, 0]
